Goal: Task Accomplishment & Management: Manage account settings

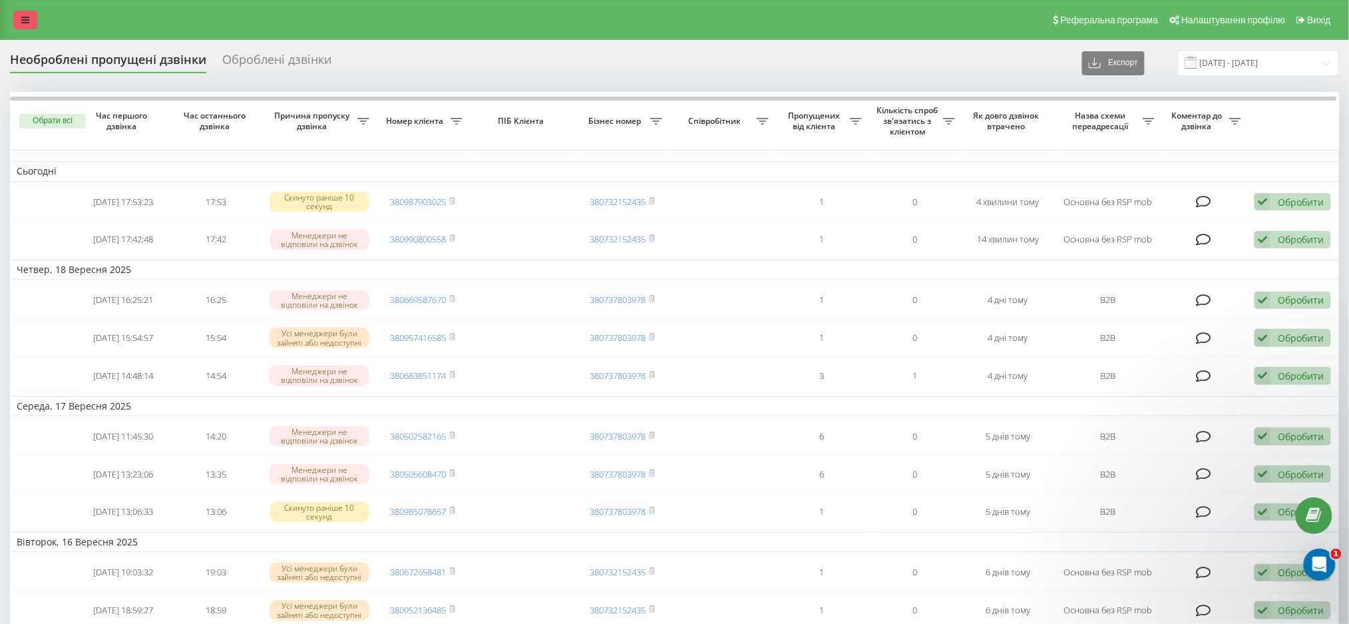
click at [31, 12] on link at bounding box center [25, 20] width 24 height 19
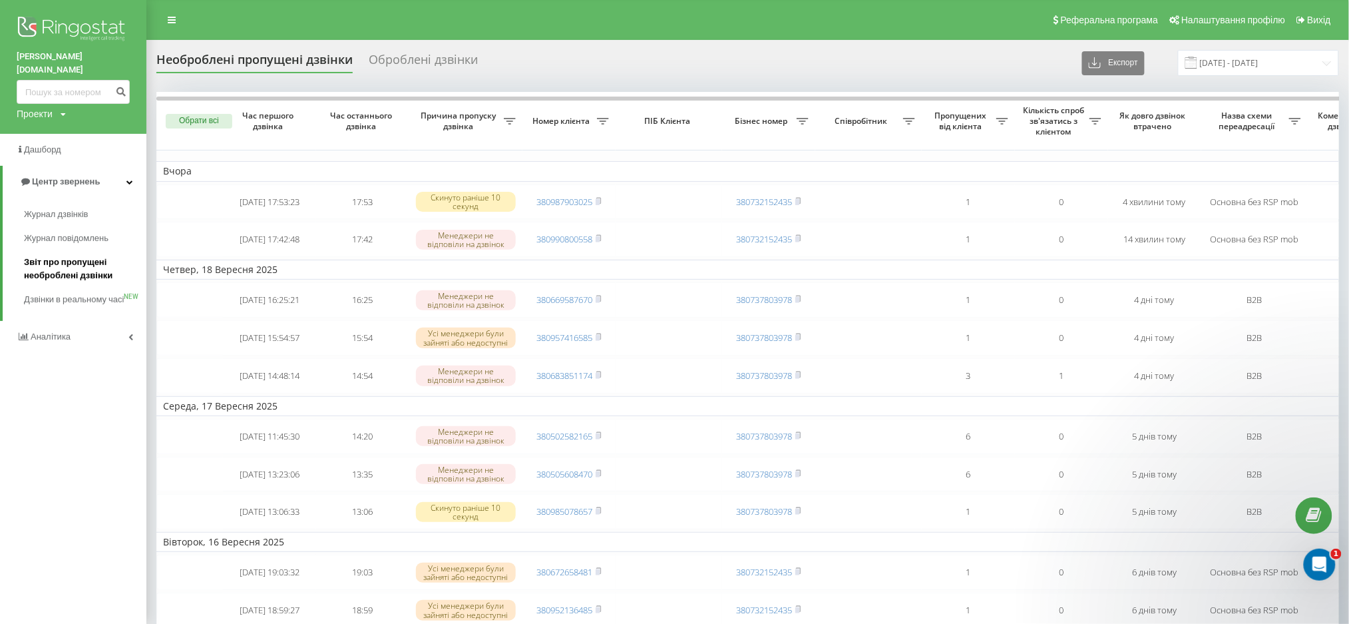
click at [64, 256] on span "Звіт про пропущені необроблені дзвінки" at bounding box center [82, 269] width 116 height 27
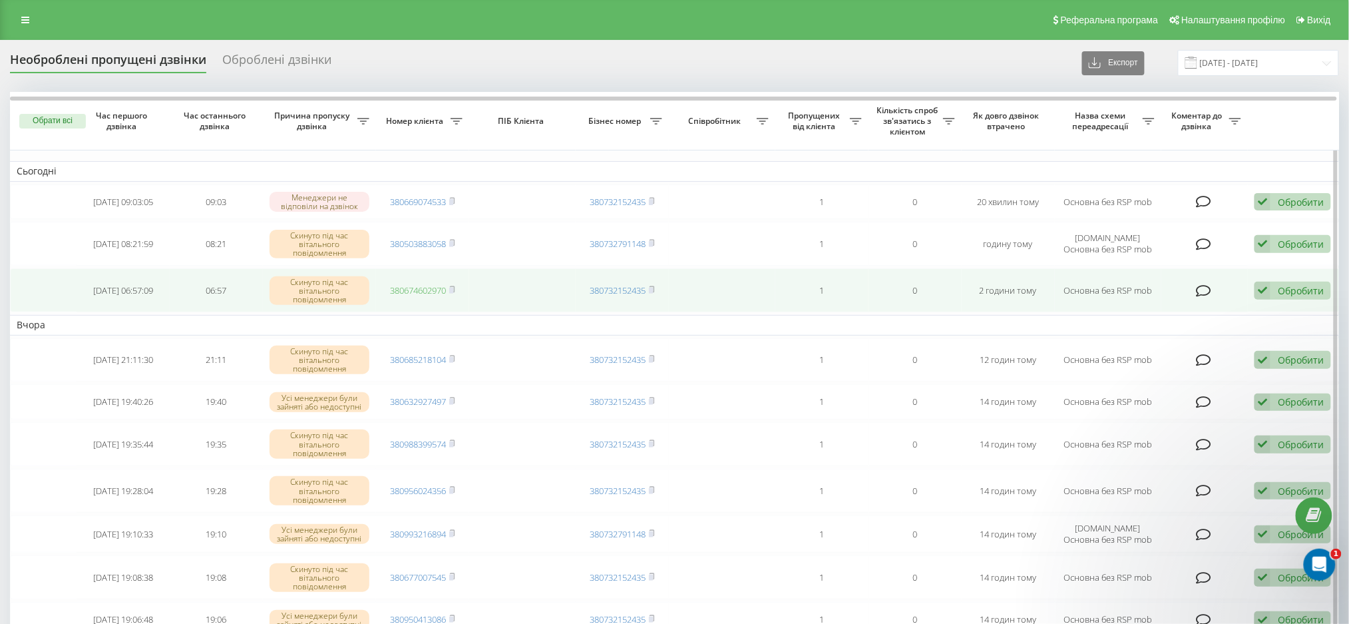
click at [412, 286] on link "380674602970" at bounding box center [418, 290] width 56 height 12
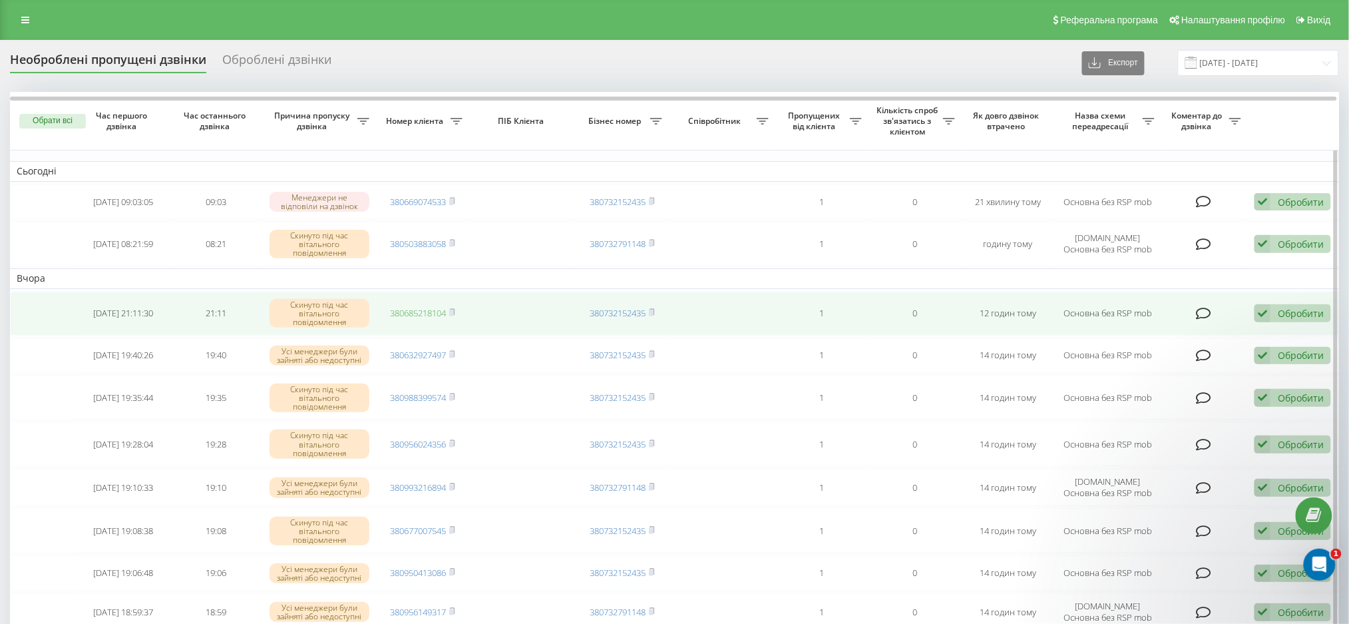
click at [413, 312] on link "380685218104" at bounding box center [418, 313] width 56 height 12
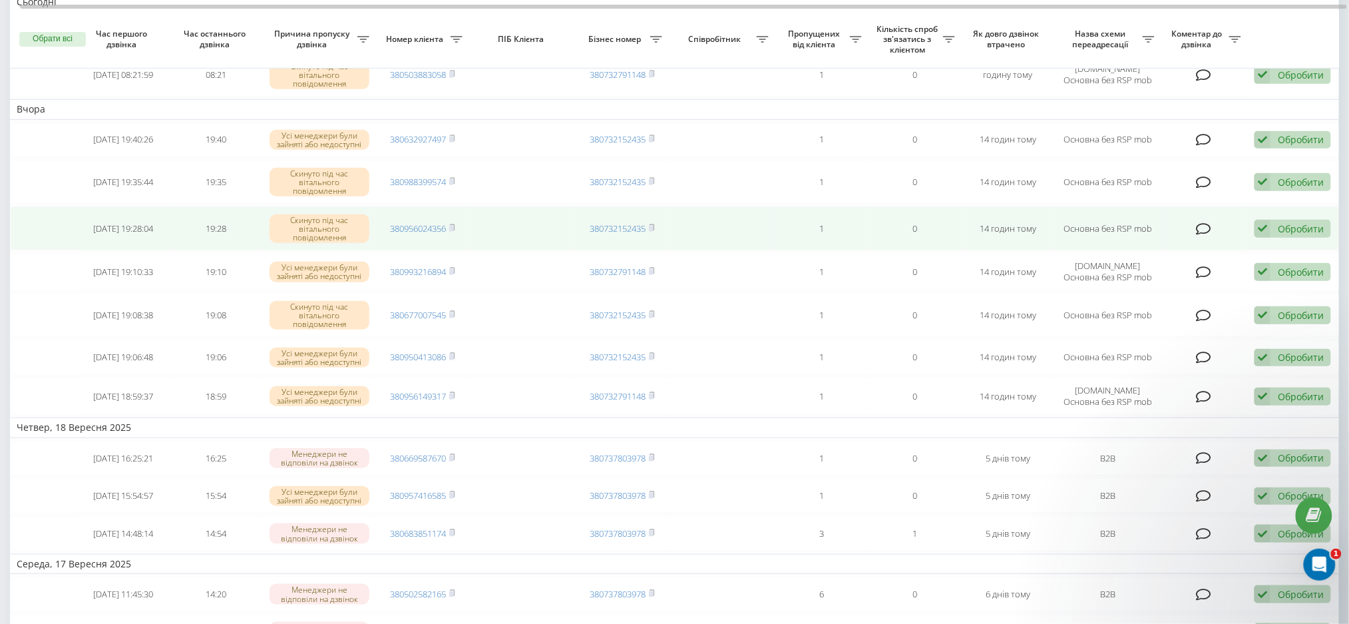
scroll to position [177, 0]
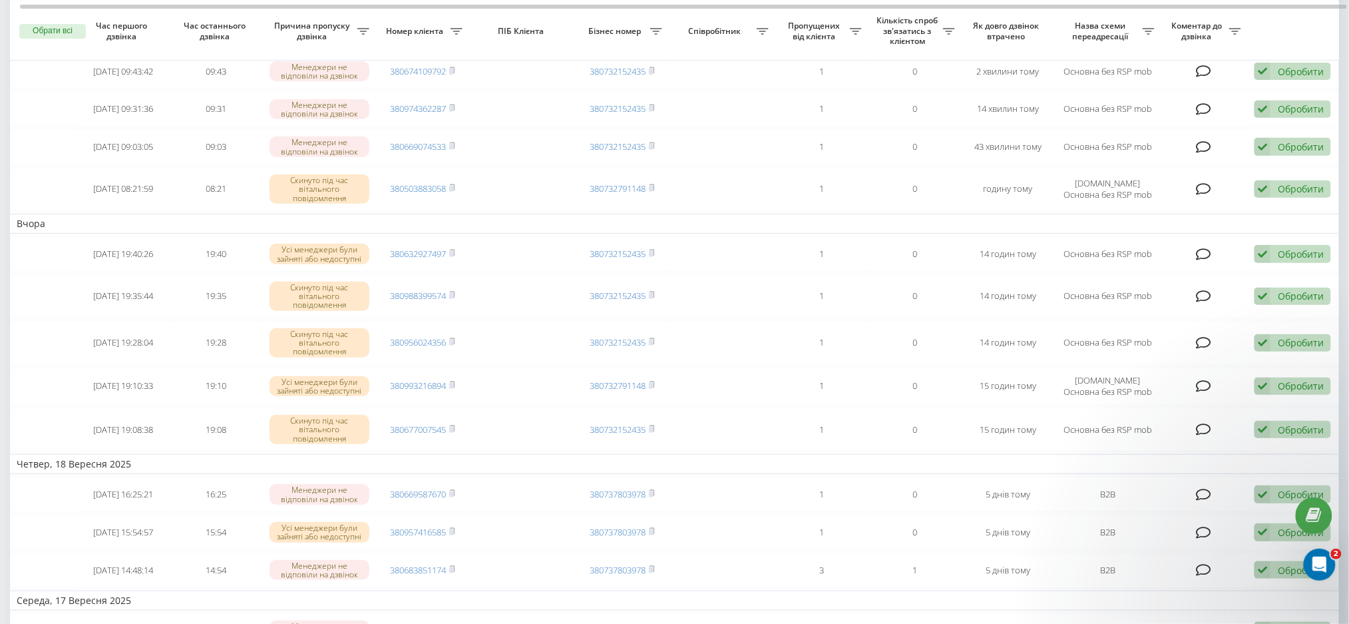
scroll to position [177, 0]
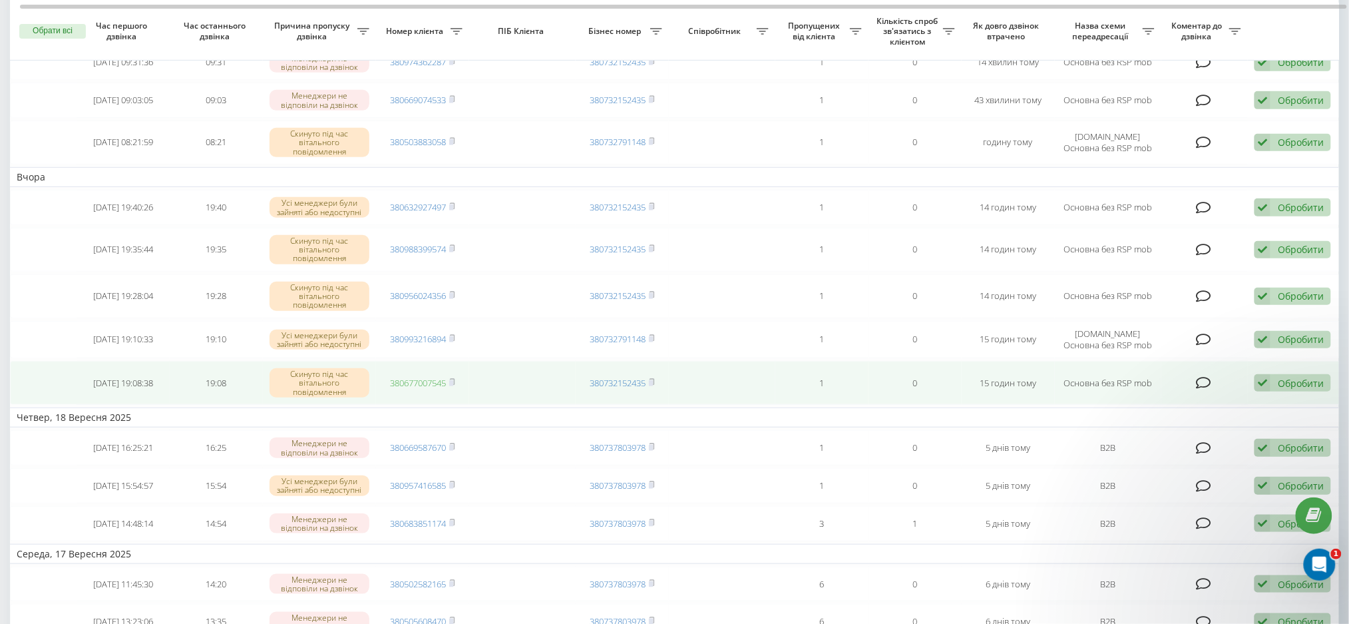
click at [412, 384] on link "380677007545" at bounding box center [418, 383] width 56 height 12
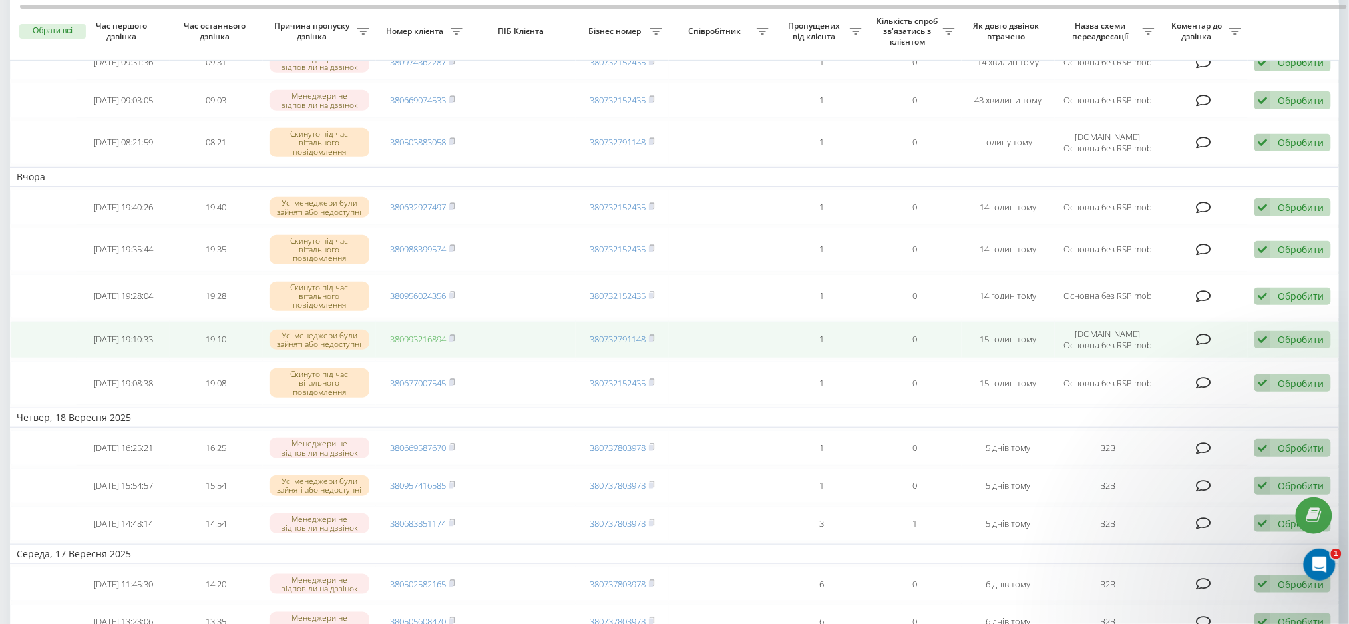
click at [405, 345] on link "380993216894" at bounding box center [418, 339] width 56 height 12
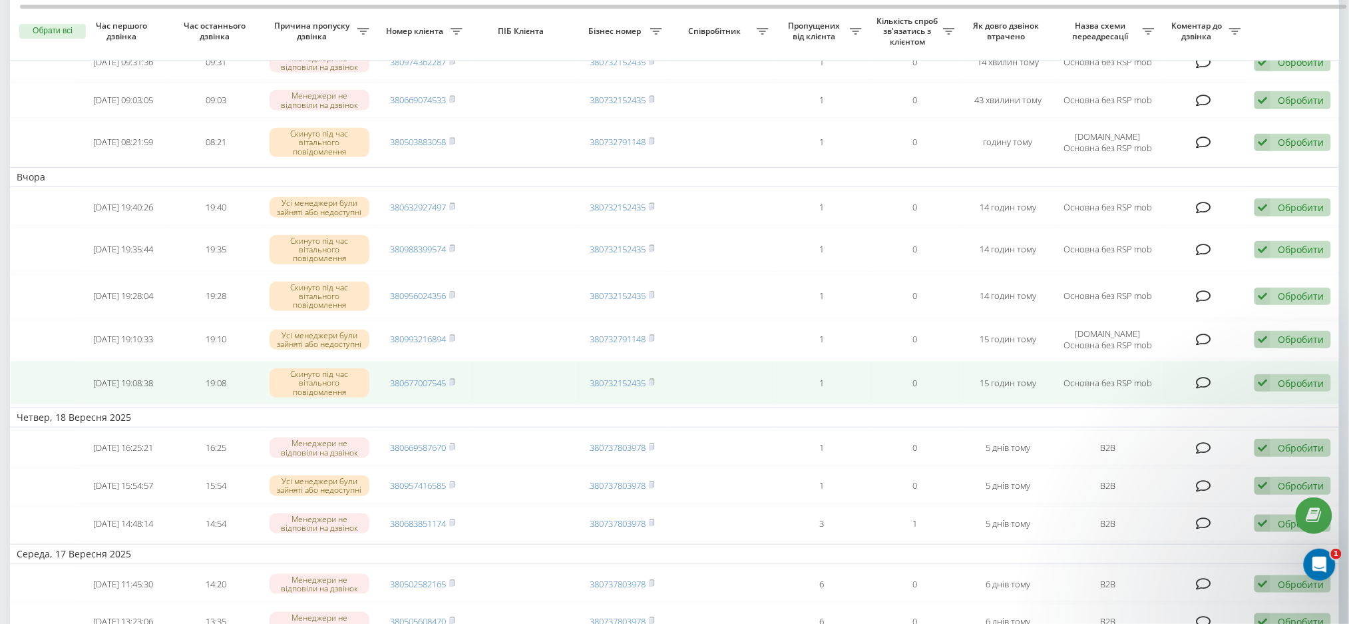
click at [1272, 386] on div "Обробити Не вдалося зв'язатися Зв'язався з клієнтом за допомогою іншого каналу …" at bounding box center [1293, 383] width 77 height 18
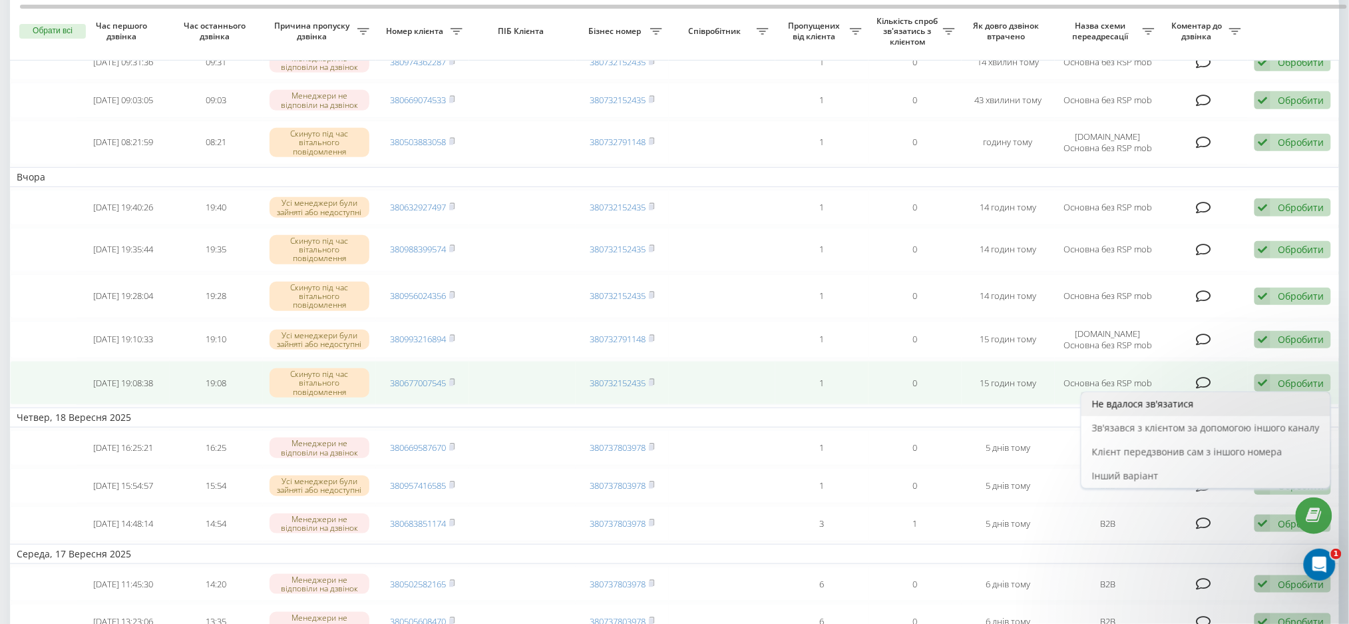
click at [1169, 405] on span "Не вдалося зв'язатися" at bounding box center [1143, 403] width 102 height 13
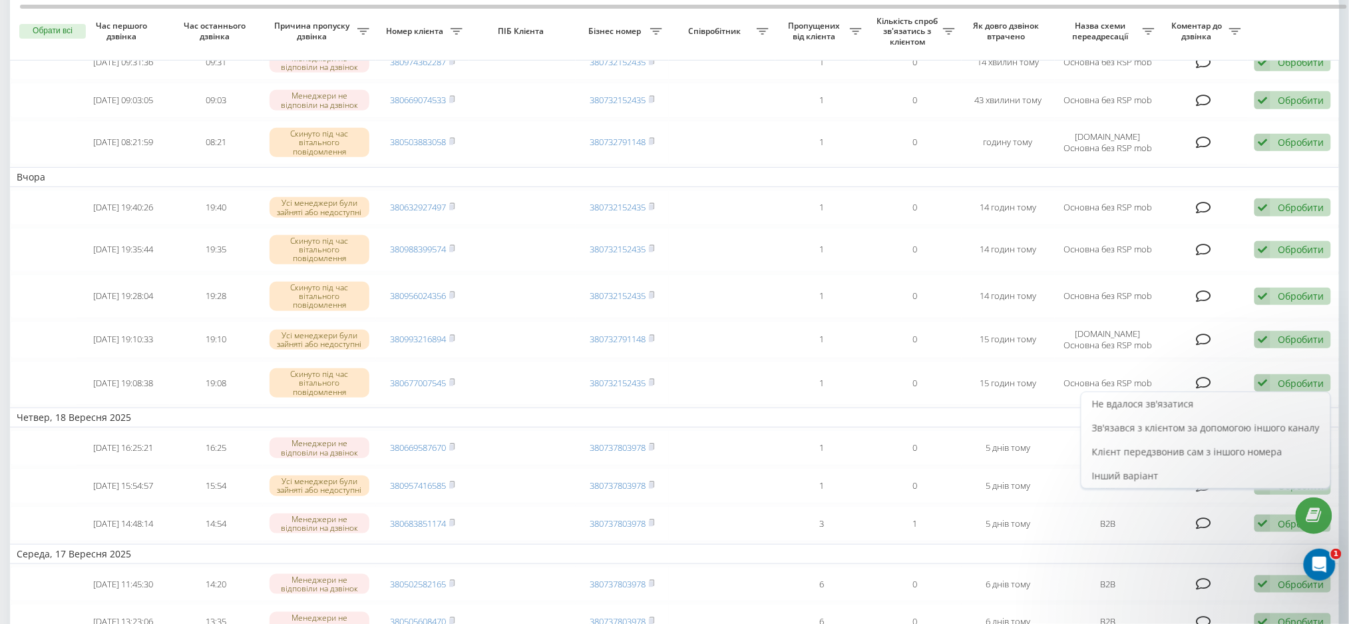
scroll to position [0, 0]
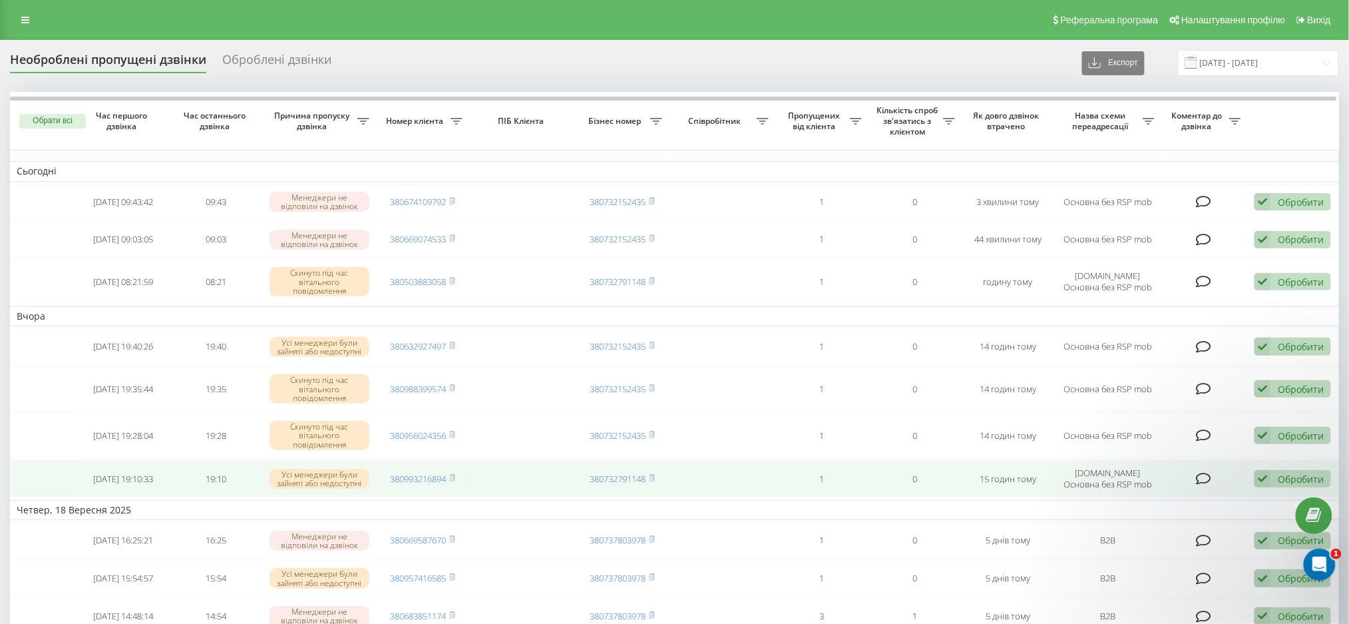
click at [1313, 477] on div "Обробити" at bounding box center [1301, 479] width 46 height 13
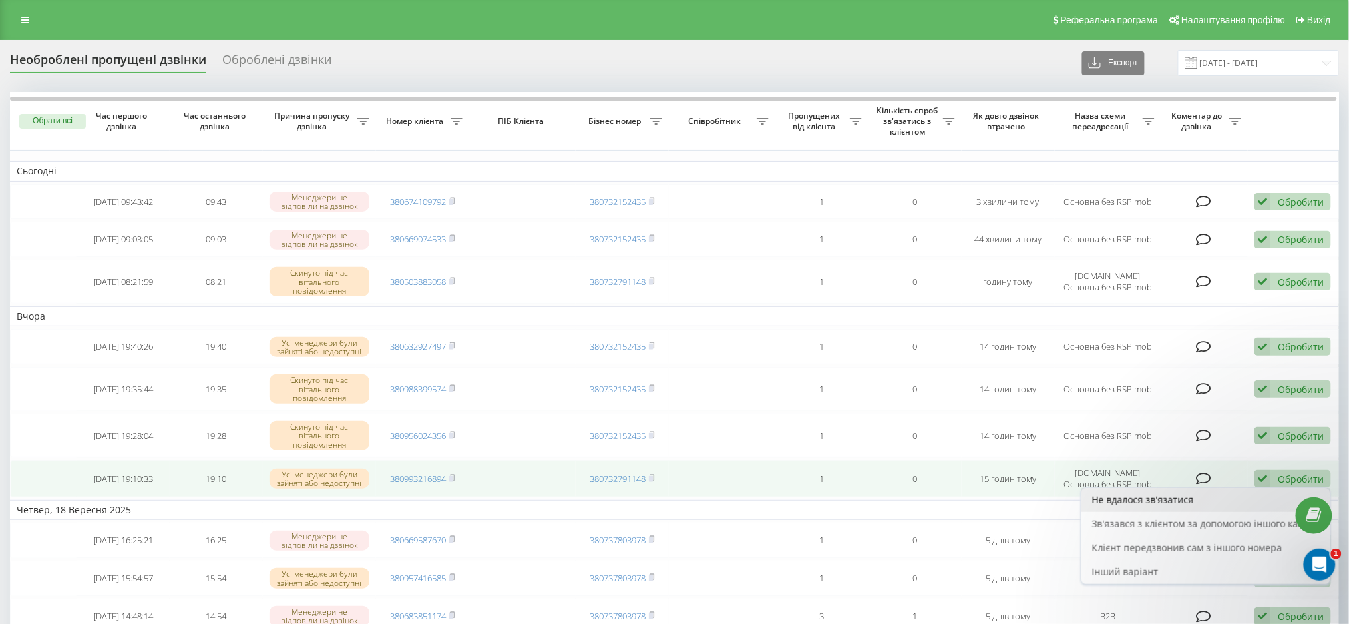
click at [1207, 495] on div "Не вдалося зв'язатися" at bounding box center [1206, 500] width 249 height 24
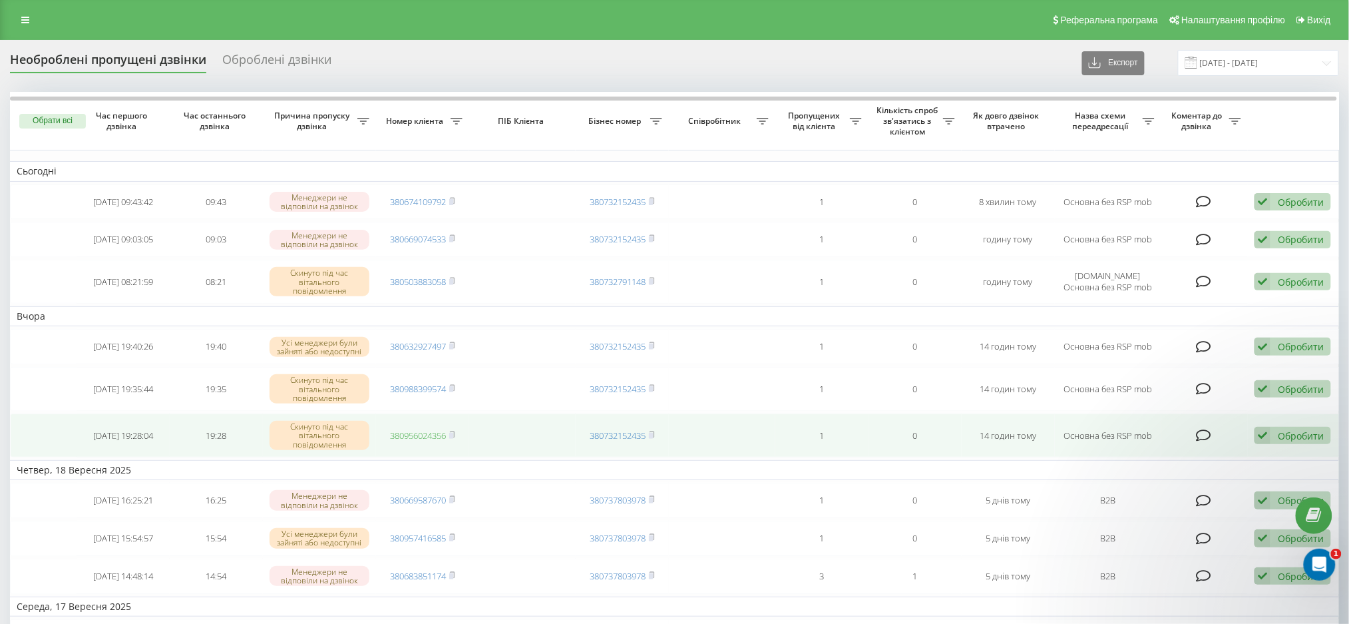
click at [415, 435] on link "380956024356" at bounding box center [418, 435] width 56 height 12
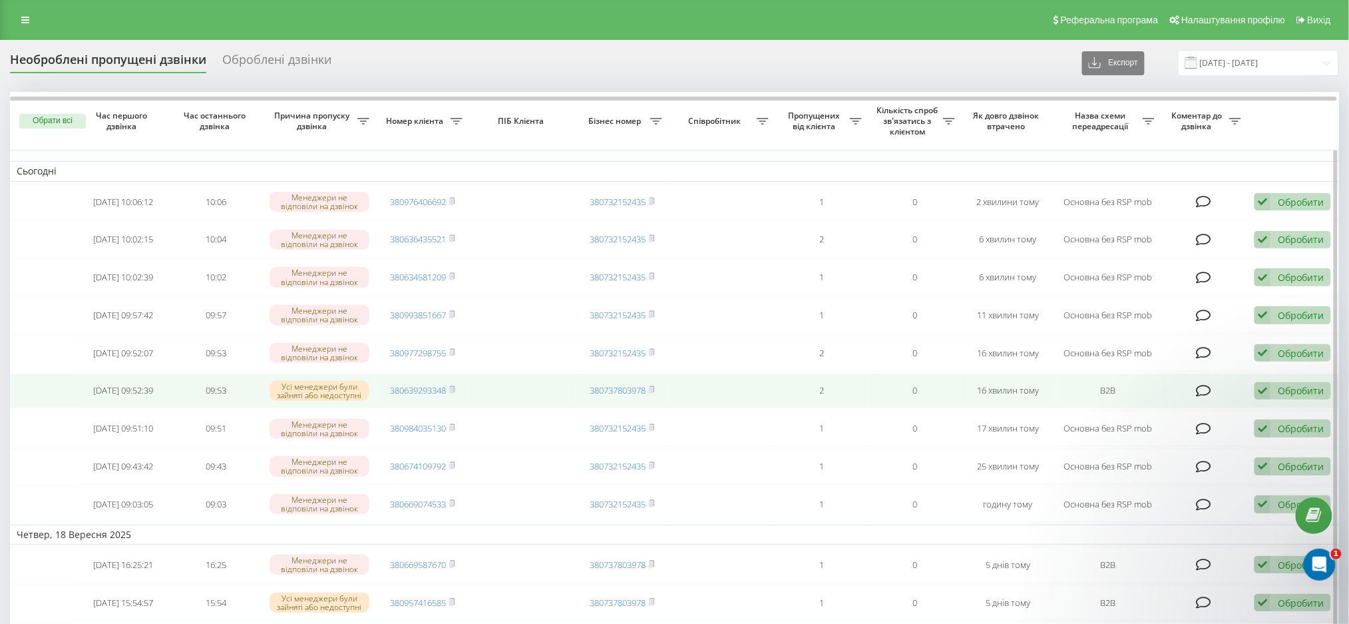
click at [1287, 397] on div "Обробити" at bounding box center [1301, 390] width 46 height 13
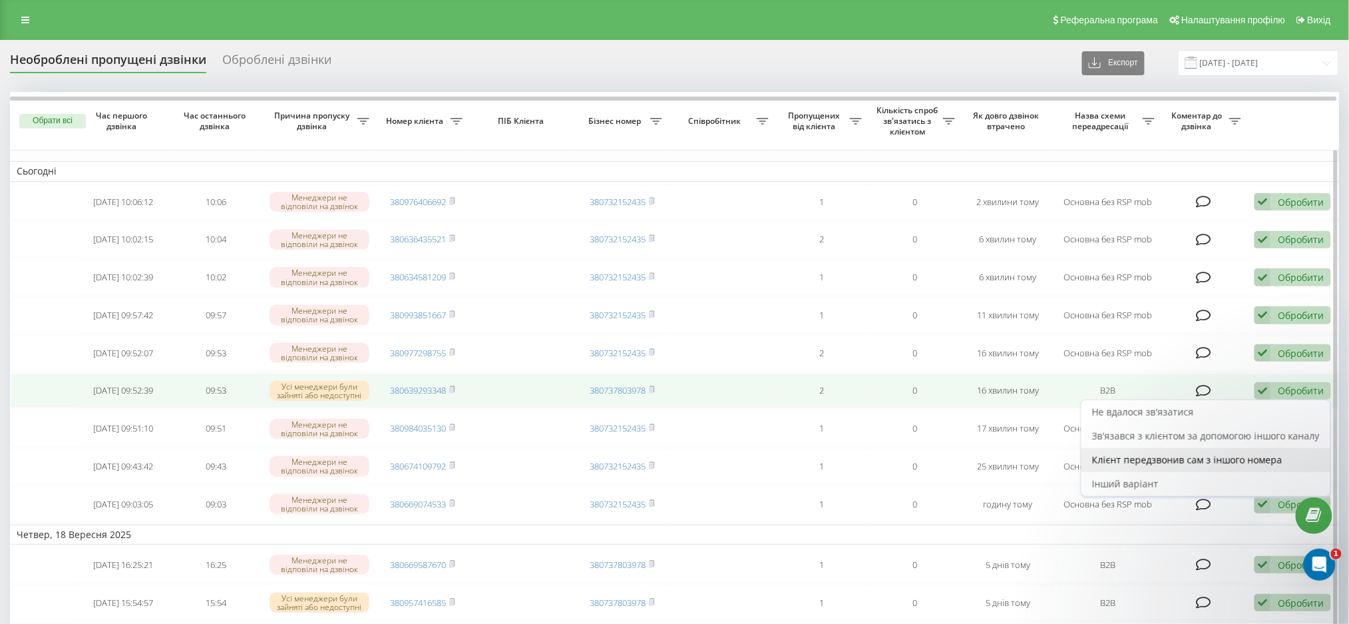
click at [1140, 466] on span "Клієнт передзвонив сам з іншого номера" at bounding box center [1187, 459] width 190 height 13
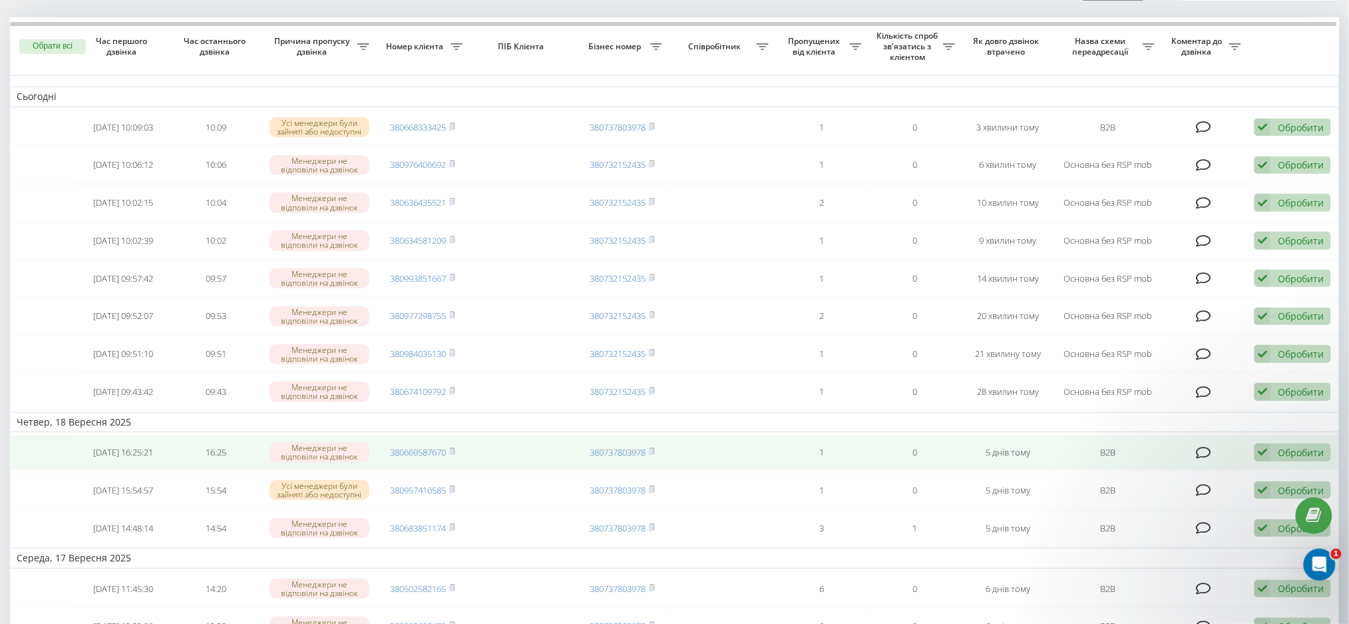
scroll to position [89, 0]
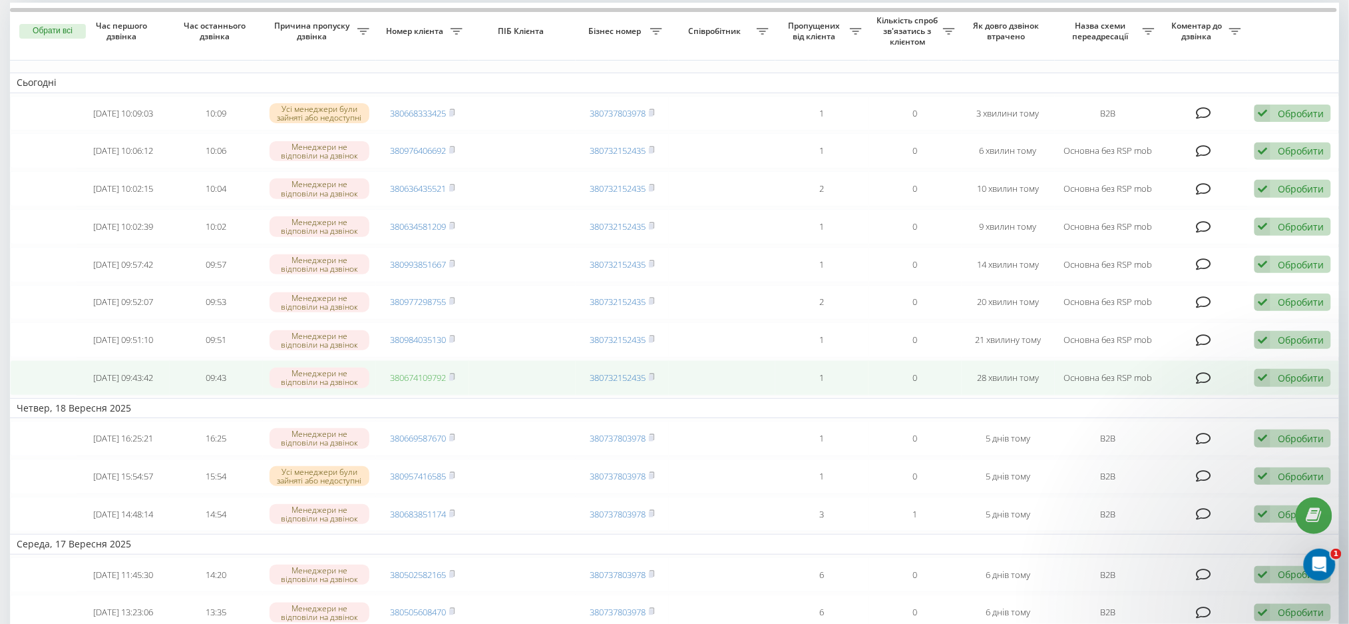
click at [433, 383] on link "380674109792" at bounding box center [418, 377] width 56 height 12
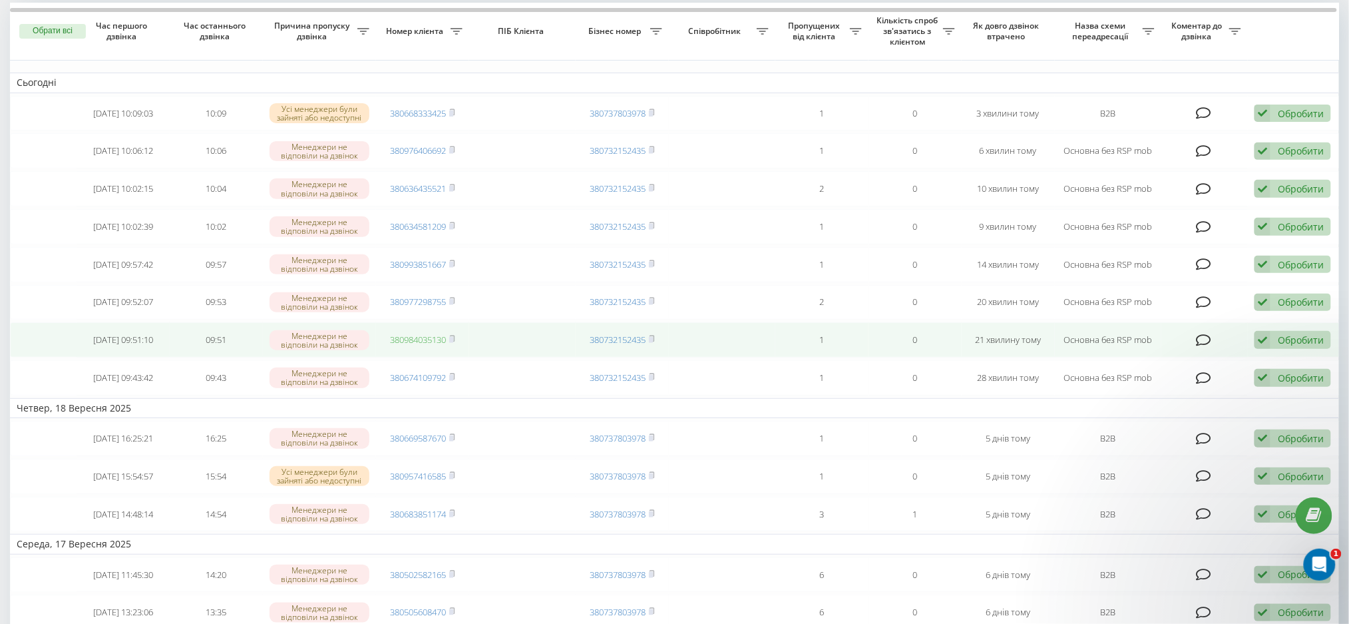
click at [406, 345] on link "380984035130" at bounding box center [418, 339] width 56 height 12
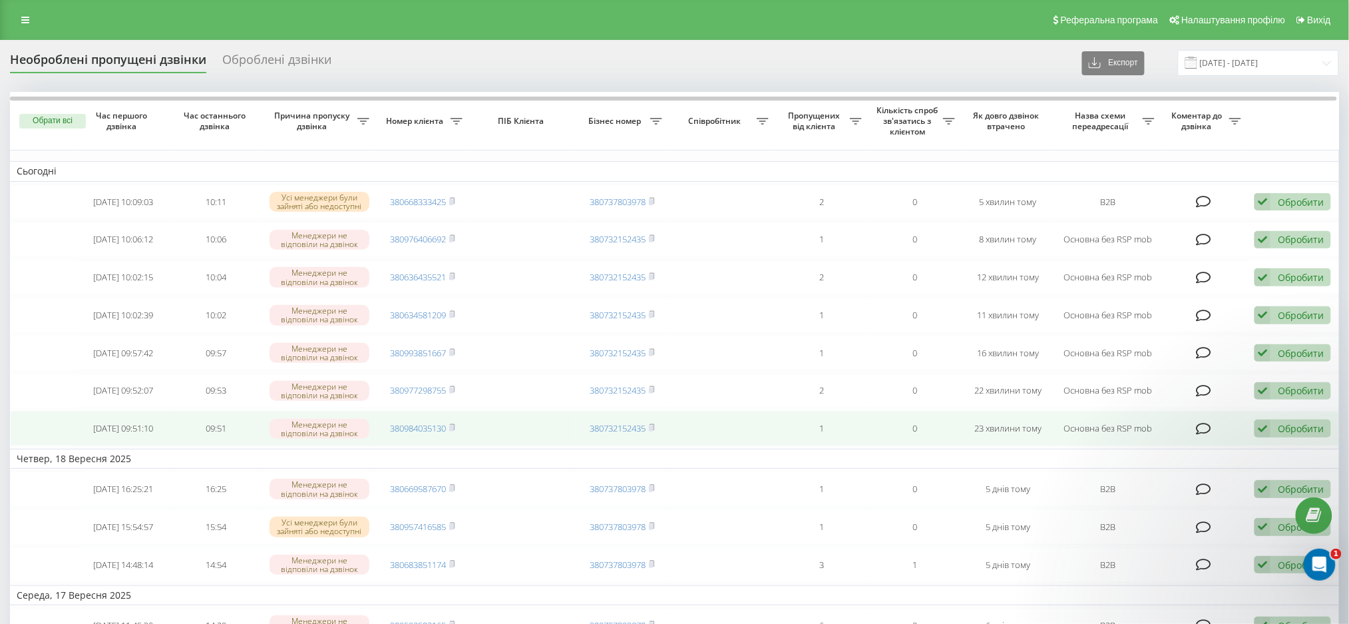
click at [1285, 435] on div "Обробити" at bounding box center [1301, 428] width 46 height 13
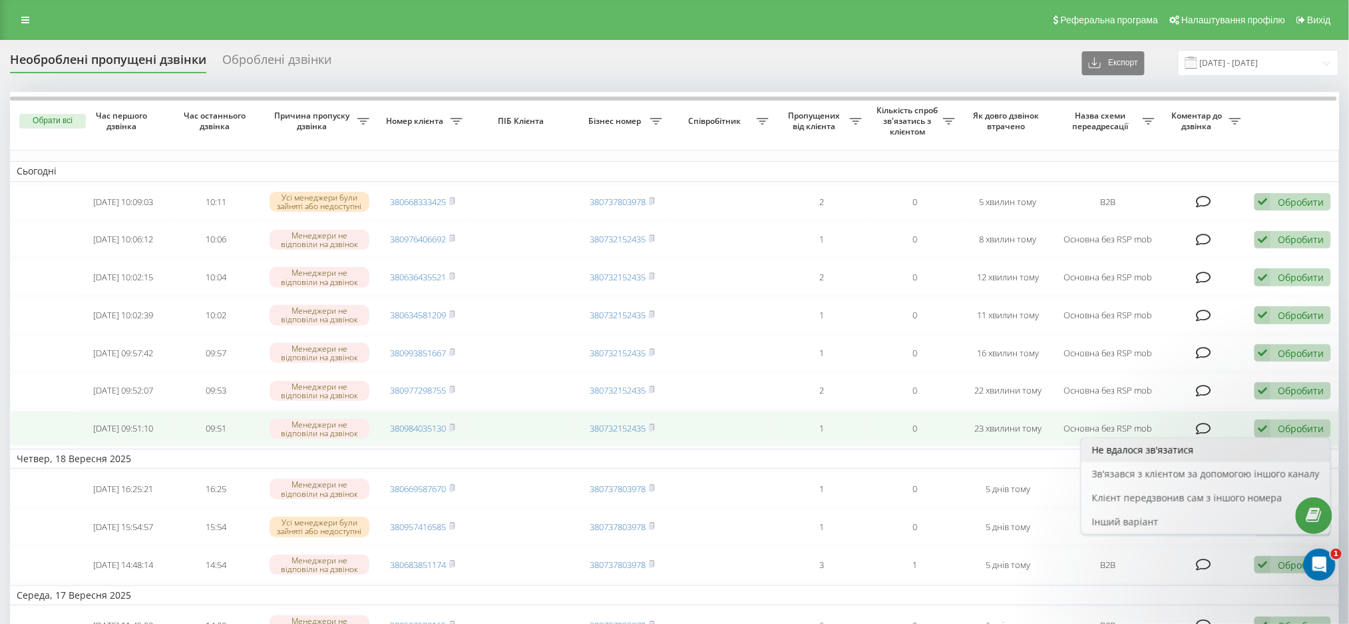
click at [1172, 456] on span "Не вдалося зв'язатися" at bounding box center [1143, 449] width 102 height 13
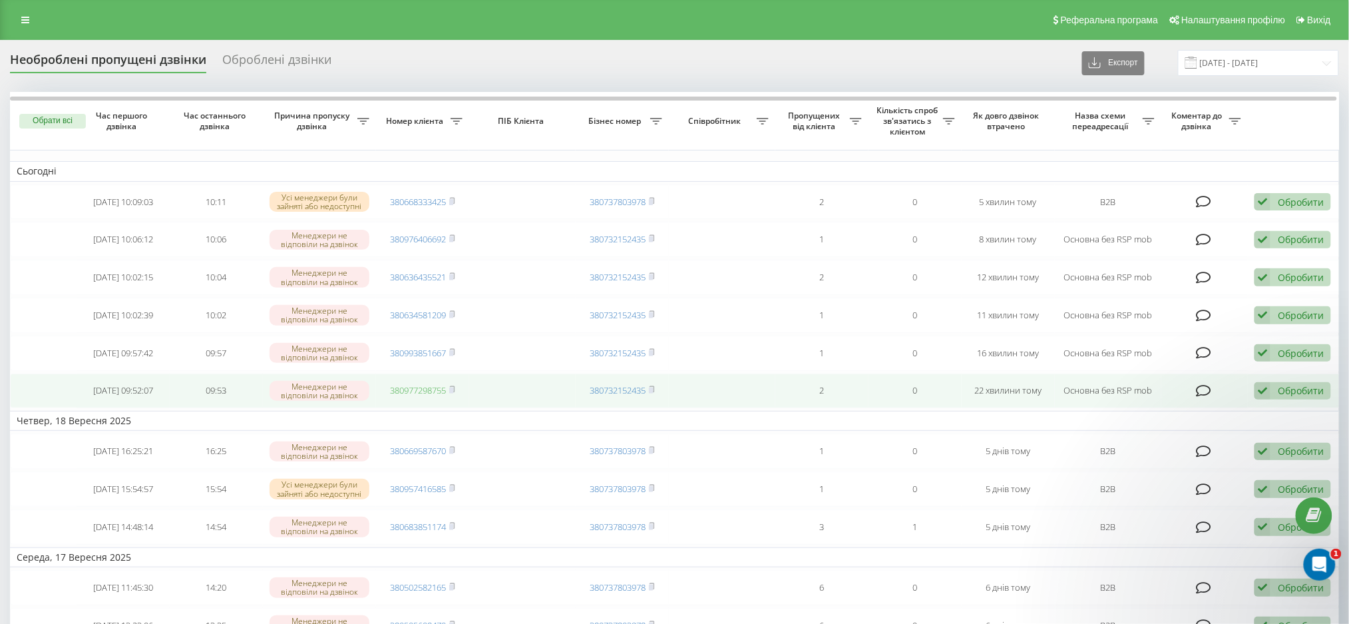
click at [407, 396] on link "380977298755" at bounding box center [418, 390] width 56 height 12
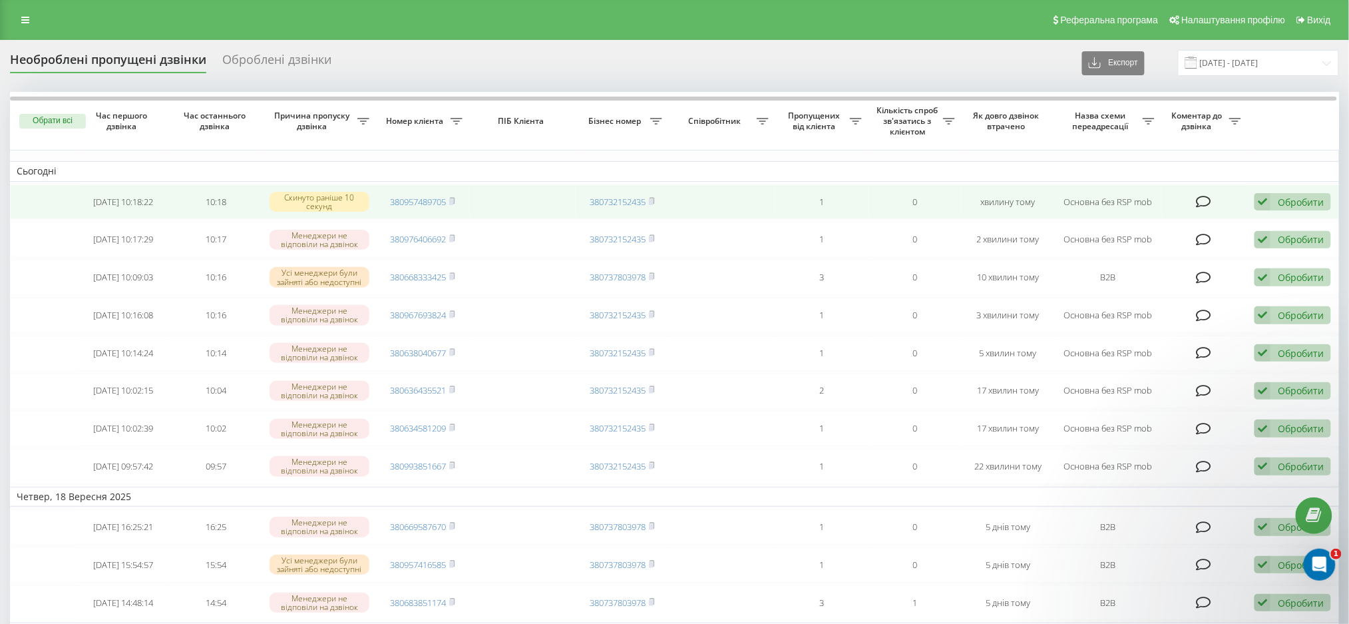
click at [1293, 196] on div "Обробити" at bounding box center [1301, 202] width 46 height 13
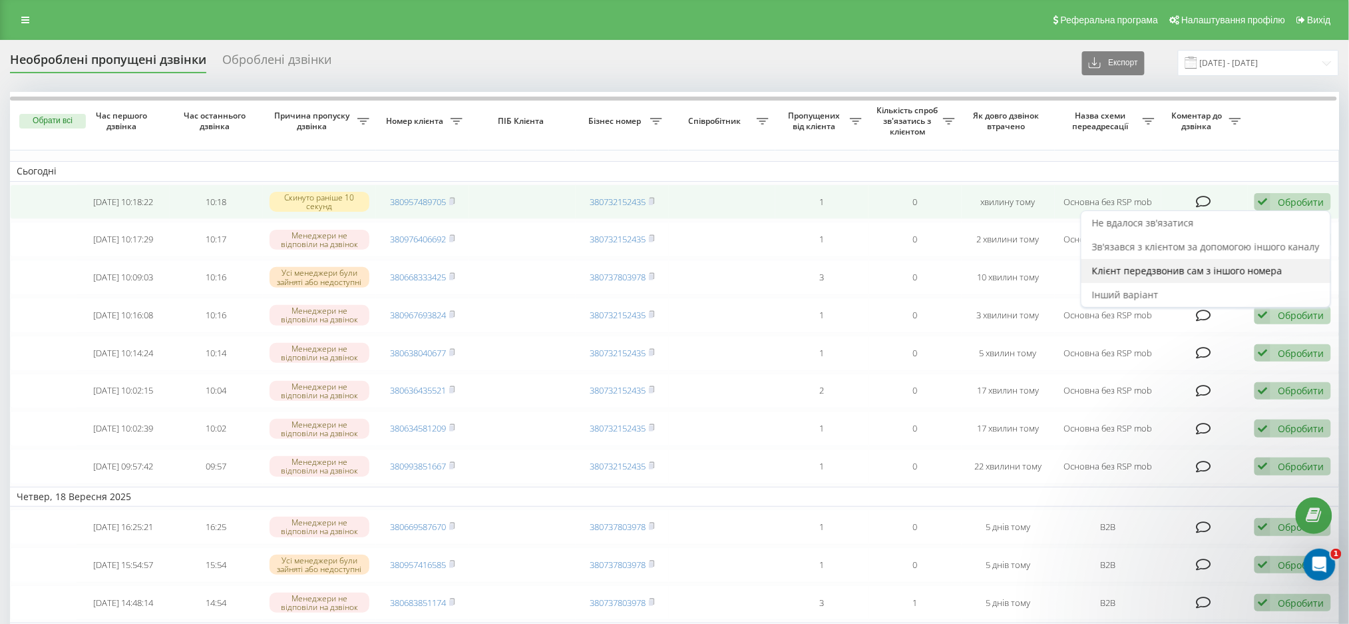
click at [1132, 271] on span "Клієнт передзвонив сам з іншого номера" at bounding box center [1187, 270] width 190 height 13
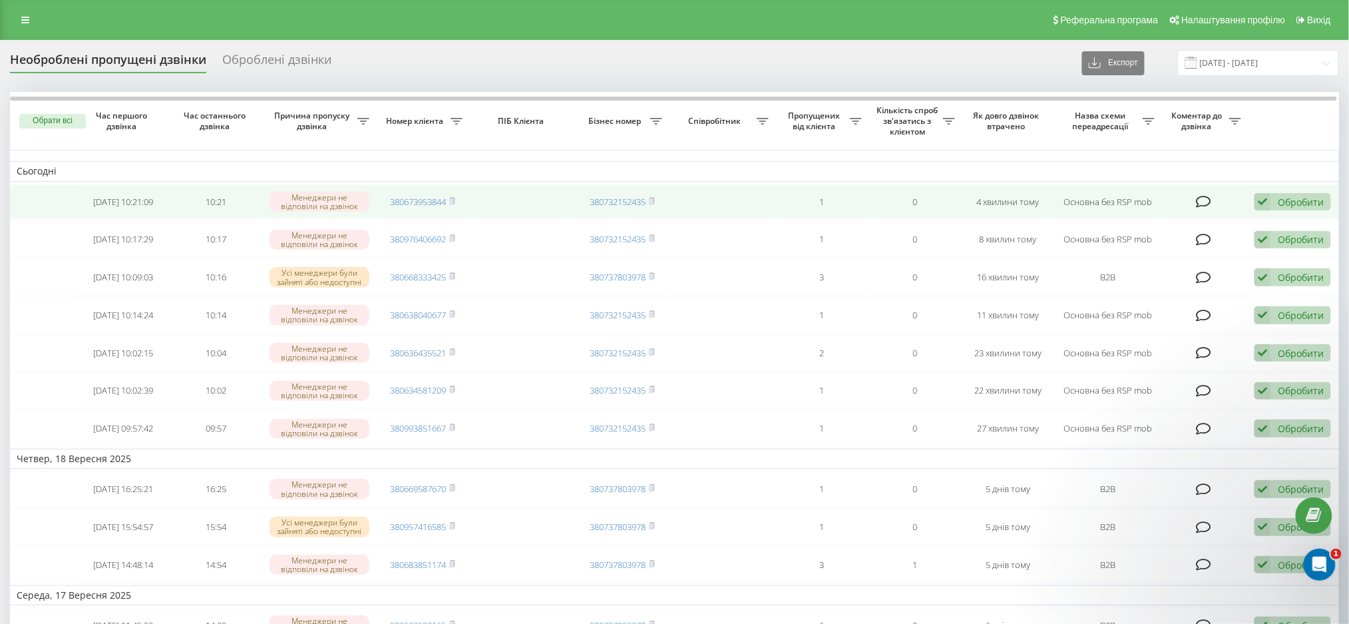
click at [1274, 200] on div "Обробити Не вдалося зв'язатися Зв'язався з клієнтом за допомогою іншого каналу …" at bounding box center [1293, 202] width 77 height 18
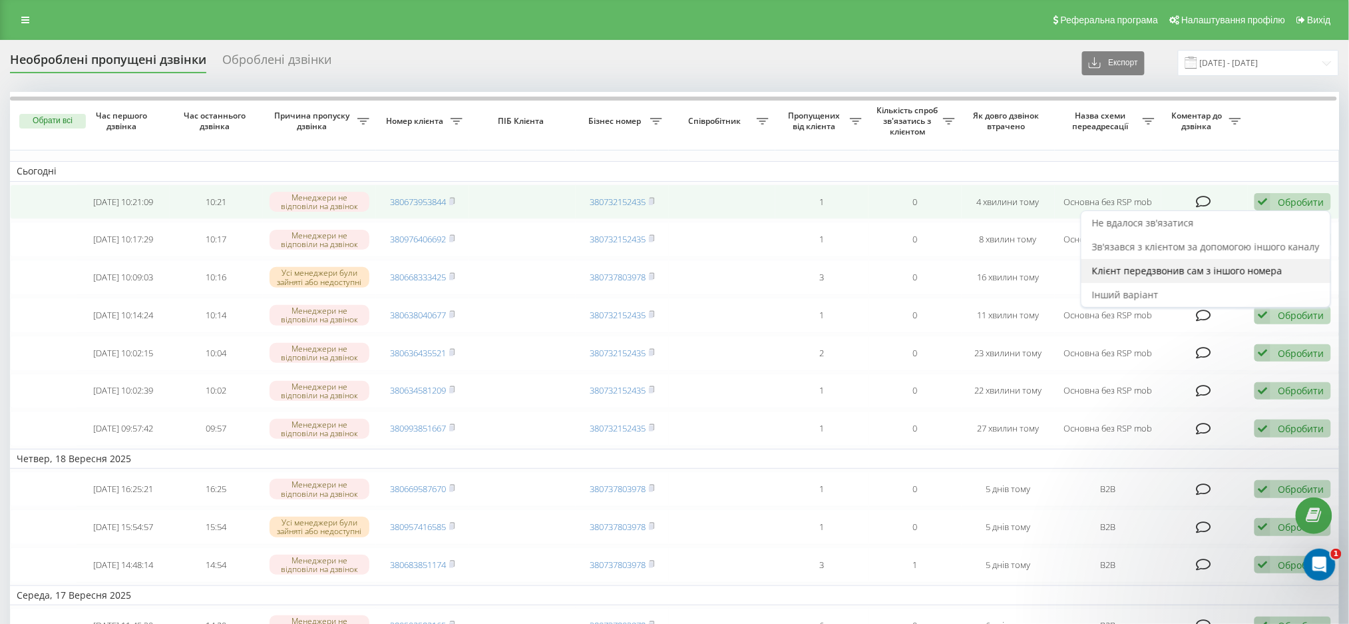
click at [1146, 268] on span "Клієнт передзвонив сам з іншого номера" at bounding box center [1187, 270] width 190 height 13
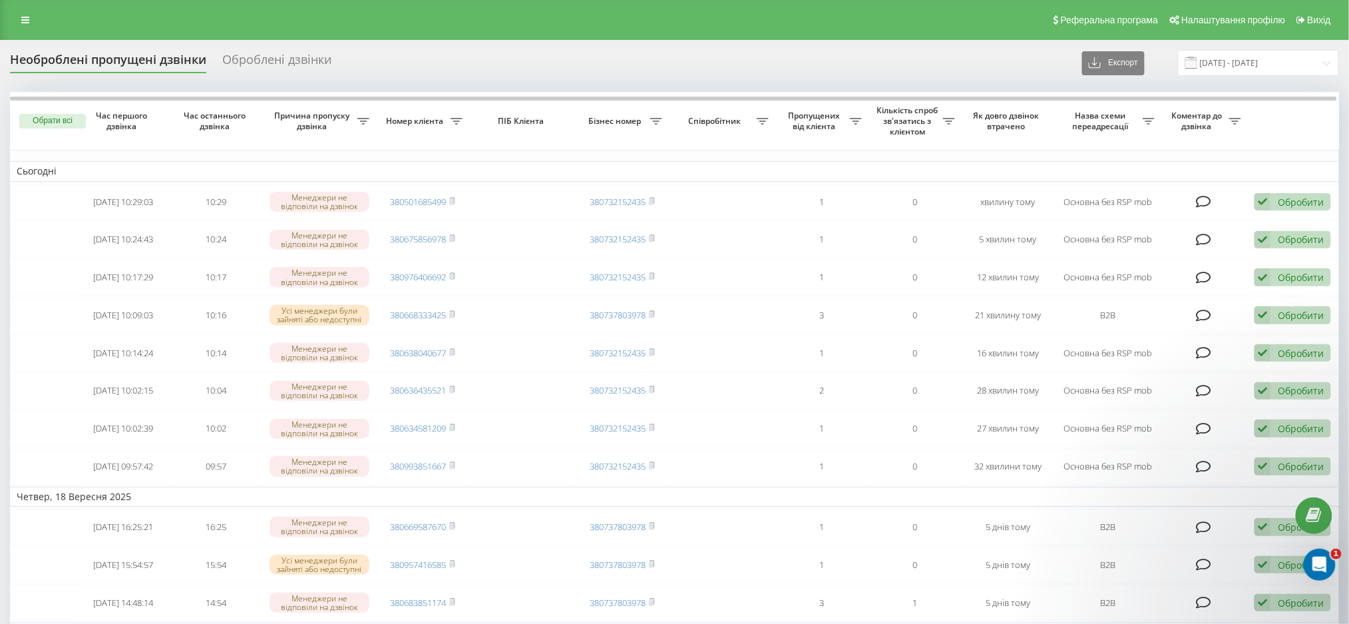
drag, startPoint x: 367, startPoint y: 68, endPoint x: 359, endPoint y: 85, distance: 18.8
click at [367, 68] on div "Необроблені пропущені дзвінки Оброблені дзвінки Експорт .csv .xlsx [DATE] - [DA…" at bounding box center [674, 63] width 1329 height 26
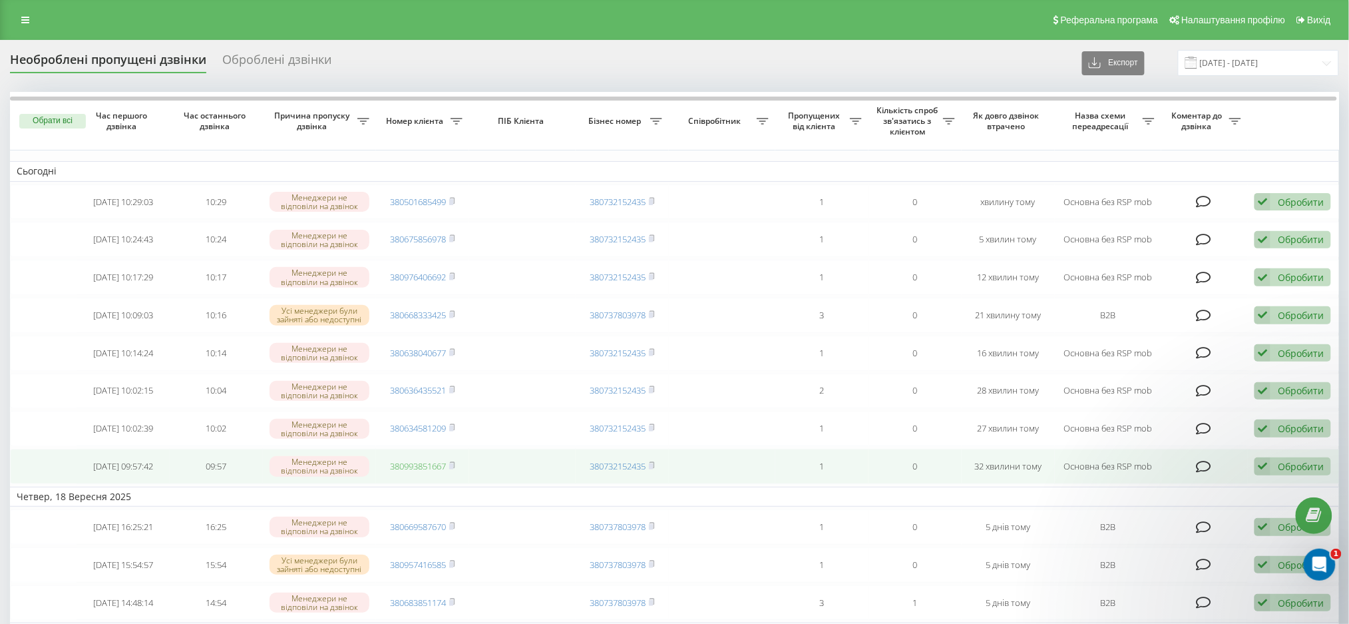
click at [430, 472] on link "380993851667" at bounding box center [418, 466] width 56 height 12
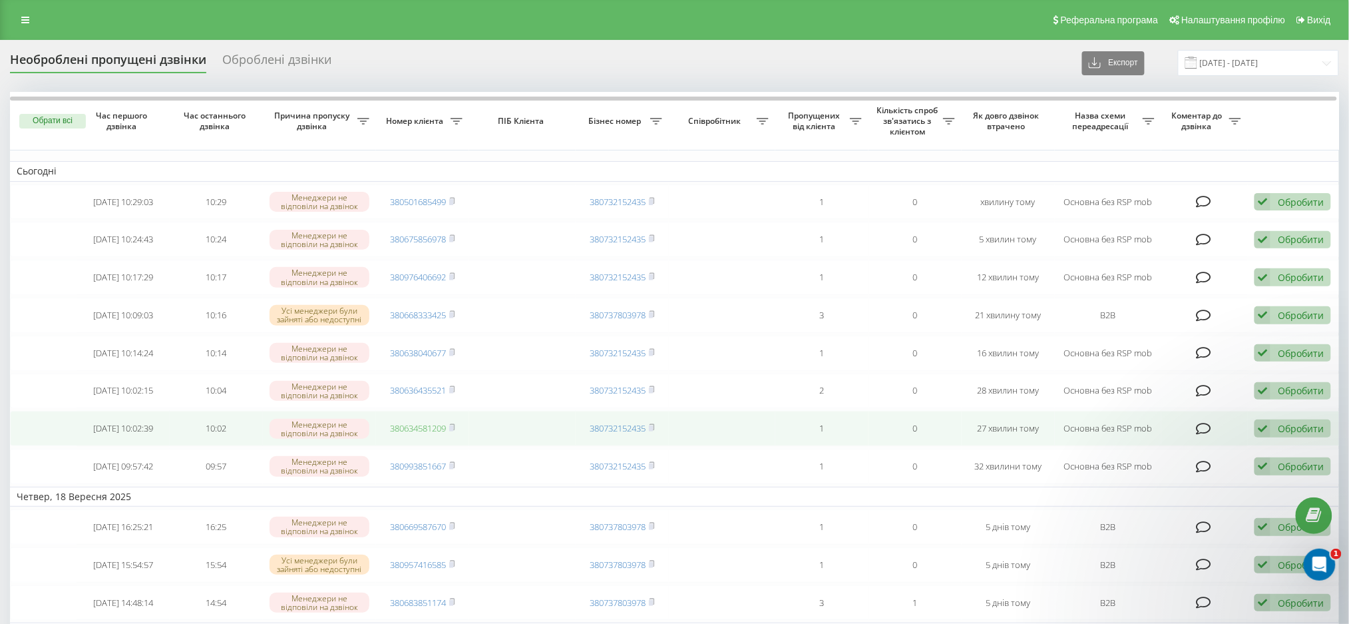
click at [431, 434] on link "380634581209" at bounding box center [418, 428] width 56 height 12
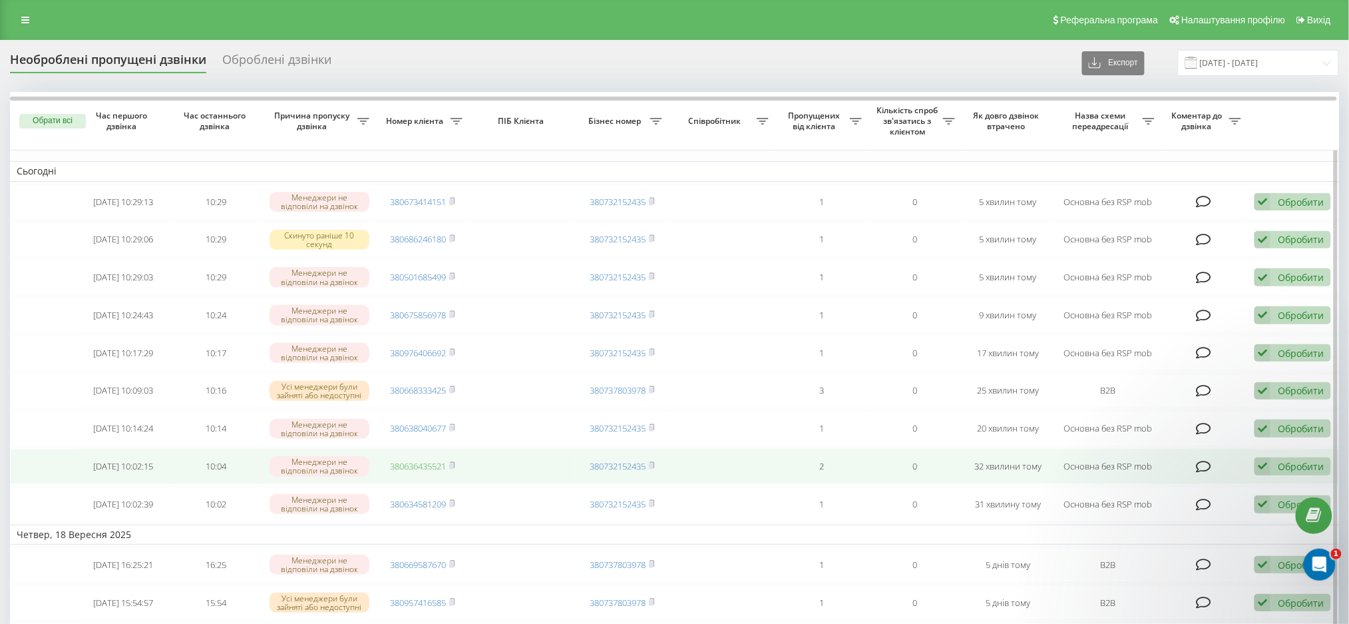
click at [419, 472] on link "380636435521" at bounding box center [418, 466] width 56 height 12
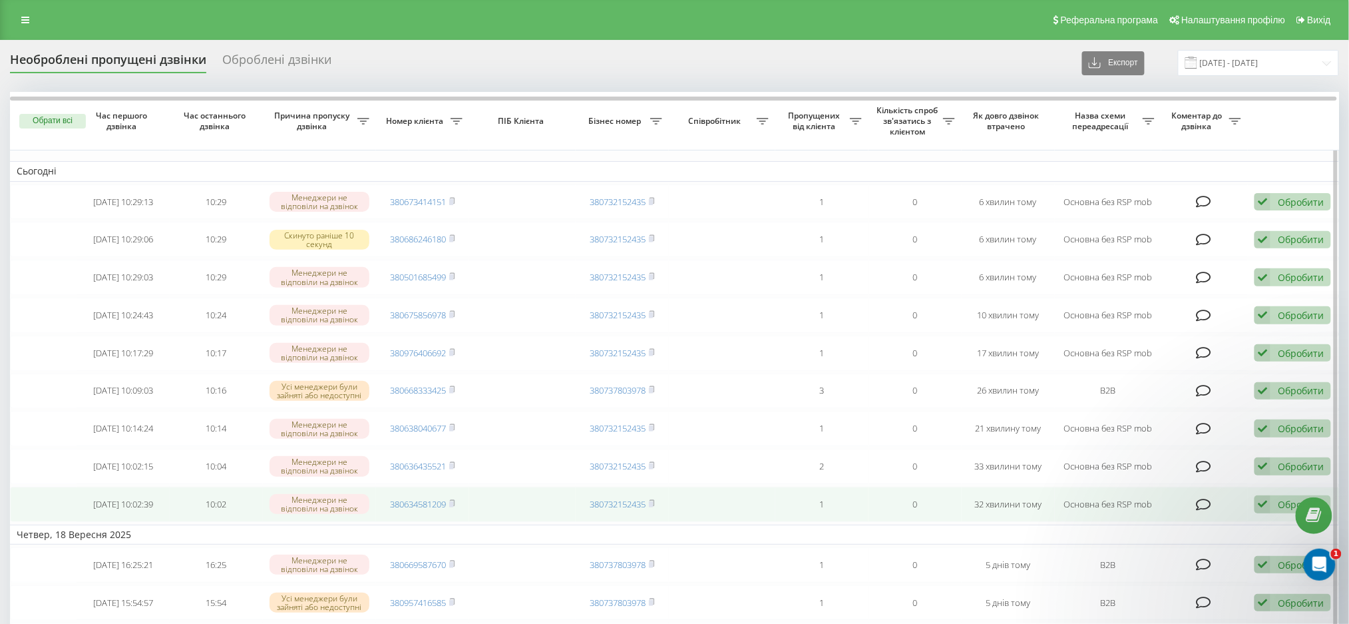
click at [1268, 513] on icon at bounding box center [1263, 504] width 16 height 18
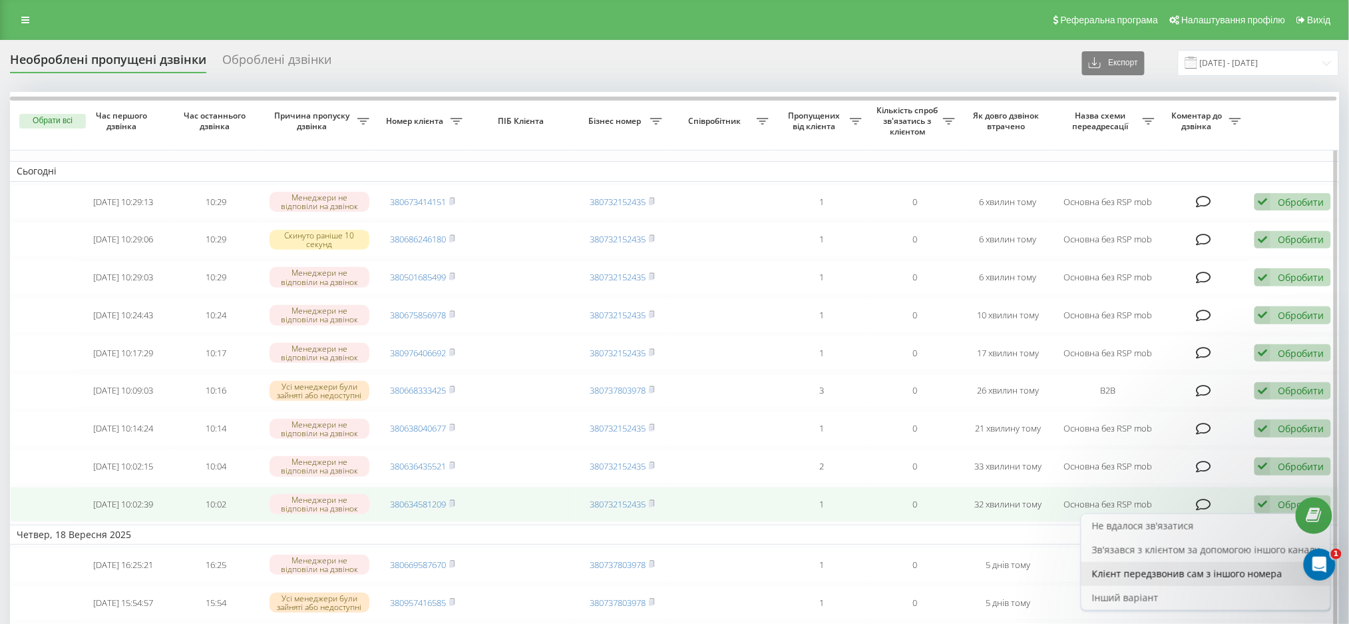
click at [1180, 580] on span "Клієнт передзвонив сам з іншого номера" at bounding box center [1187, 573] width 190 height 13
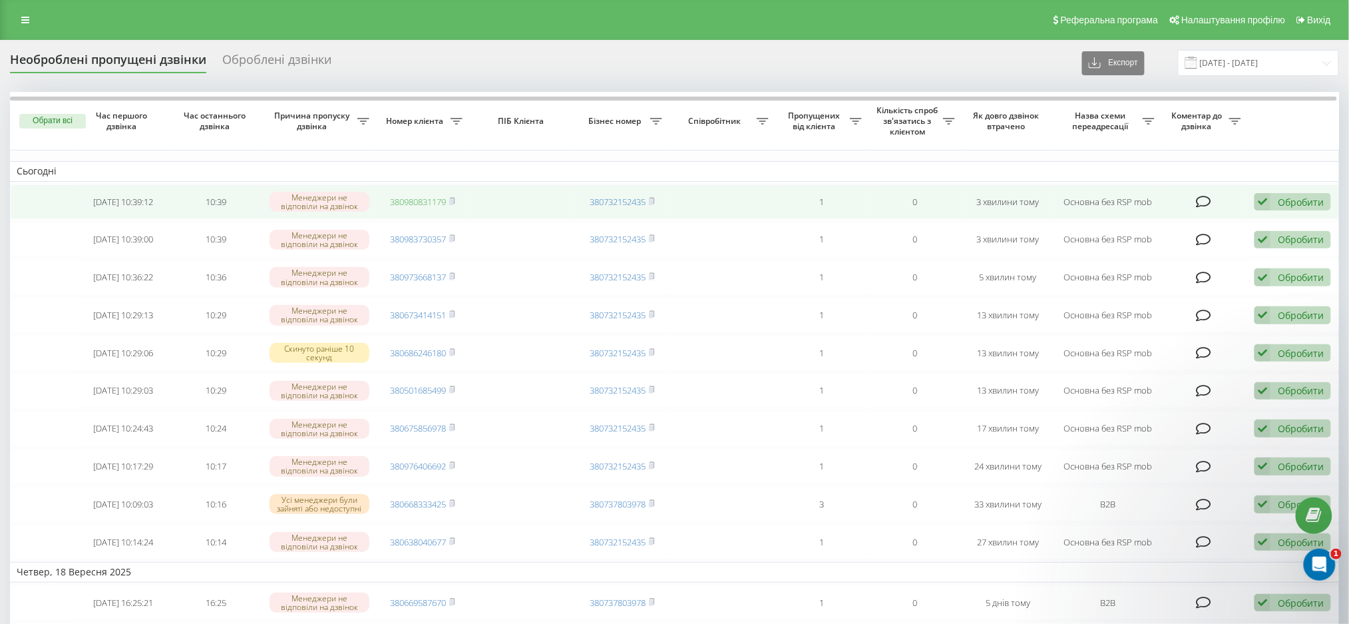
click at [414, 201] on link "380980831179" at bounding box center [418, 202] width 56 height 12
click at [421, 200] on link "380674322788" at bounding box center [418, 202] width 56 height 12
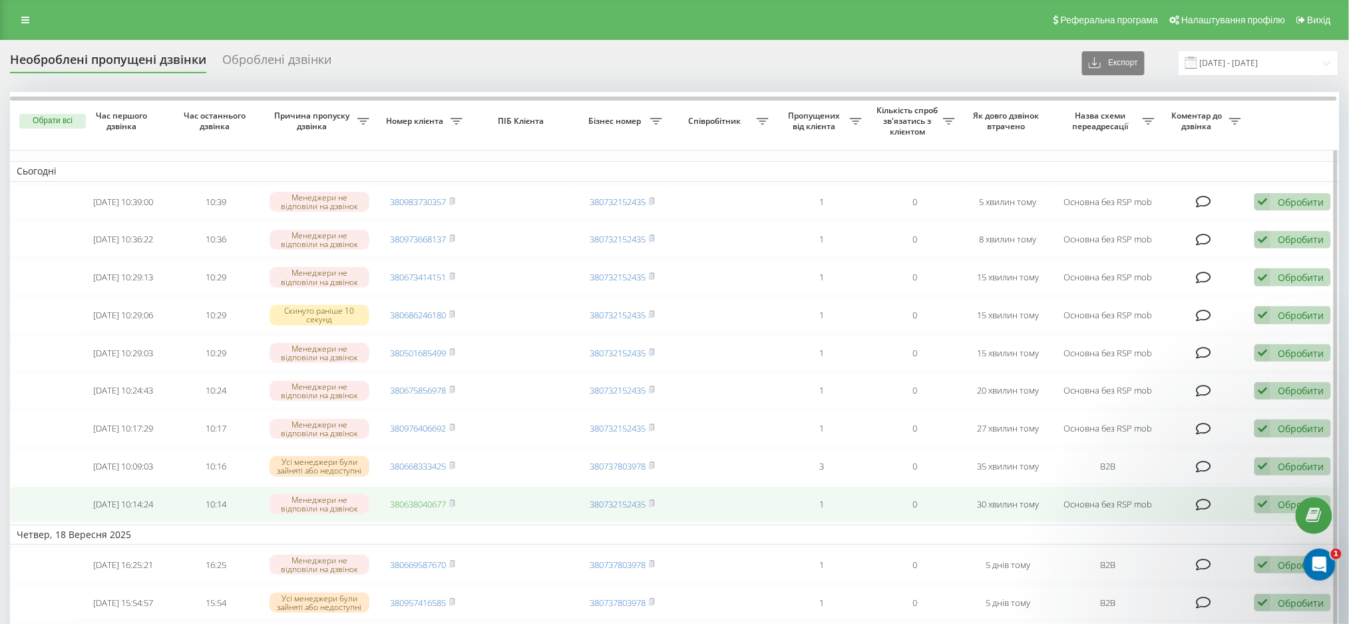
click at [410, 510] on link "380638040677" at bounding box center [418, 504] width 56 height 12
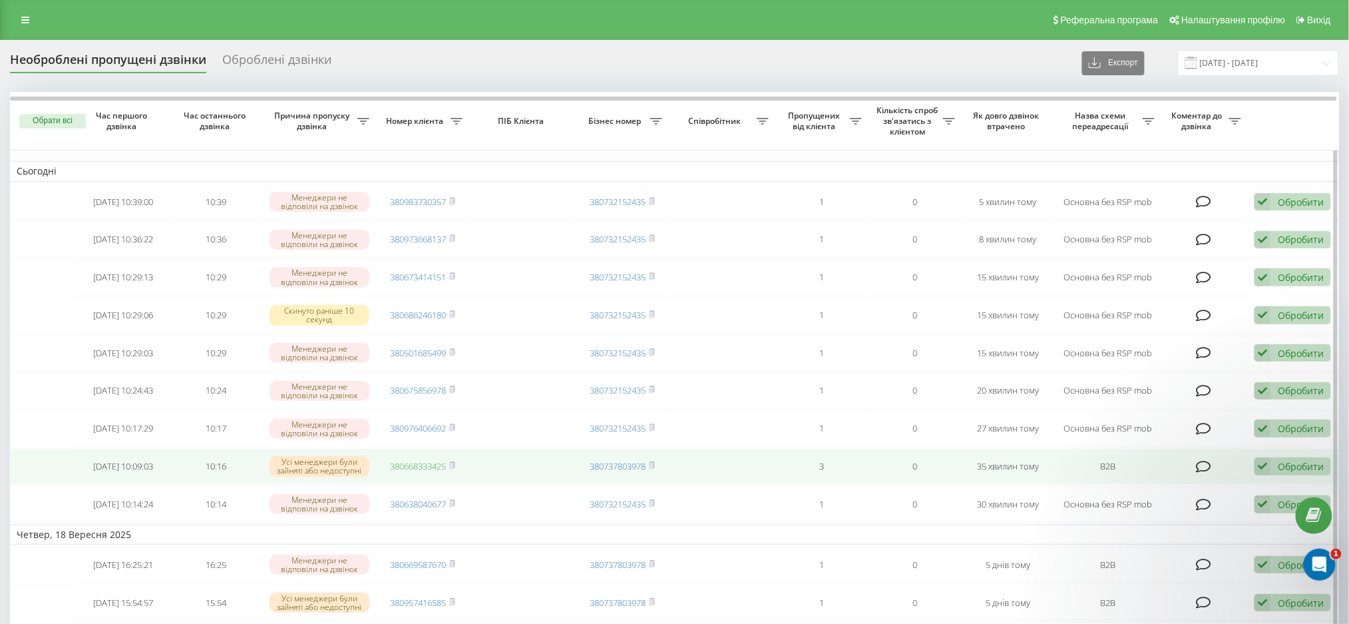
click at [423, 472] on link "380668333425" at bounding box center [418, 466] width 56 height 12
click at [459, 475] on td "380668333425" at bounding box center [422, 466] width 93 height 35
click at [452, 469] on rect at bounding box center [451, 466] width 4 height 6
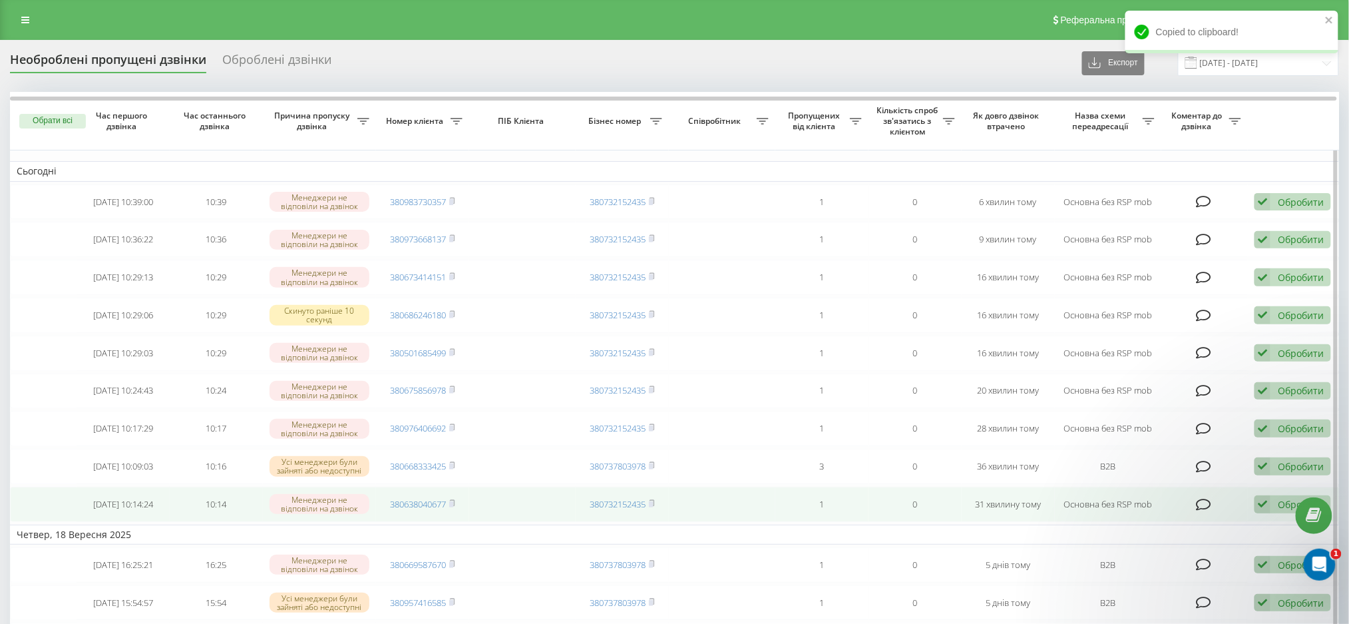
click at [1280, 511] on div "Обробити" at bounding box center [1301, 504] width 46 height 13
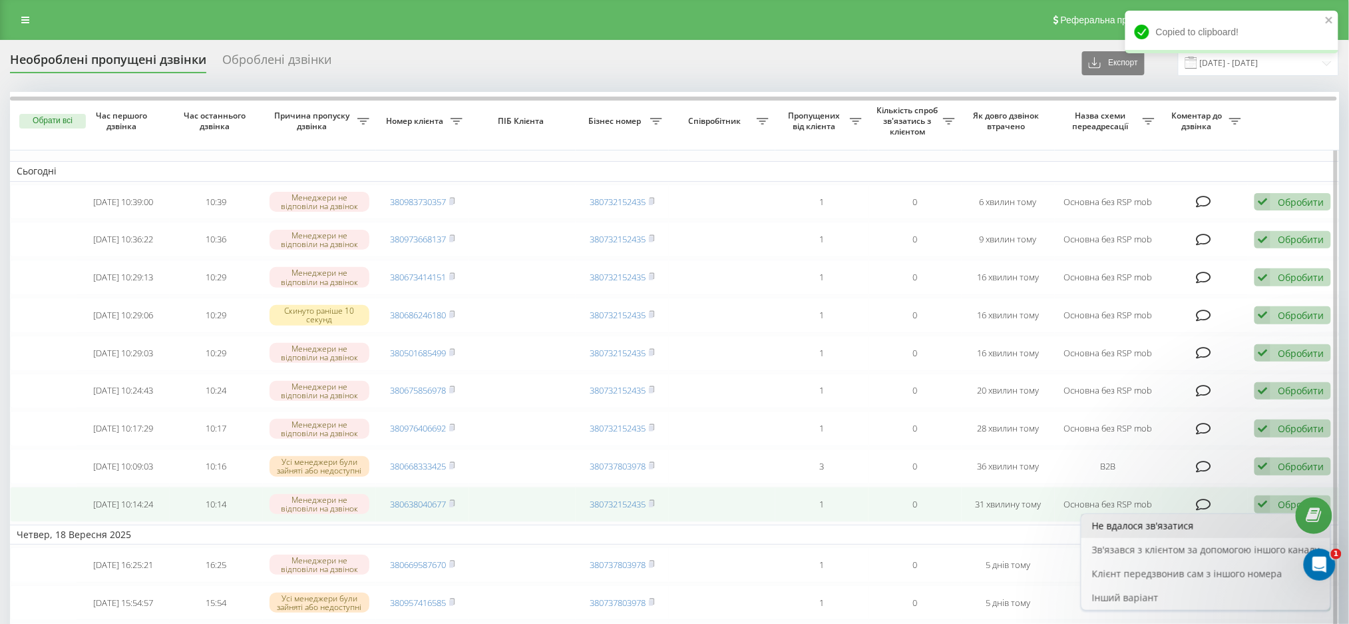
click at [1157, 532] on span "Не вдалося зв'язатися" at bounding box center [1143, 525] width 102 height 13
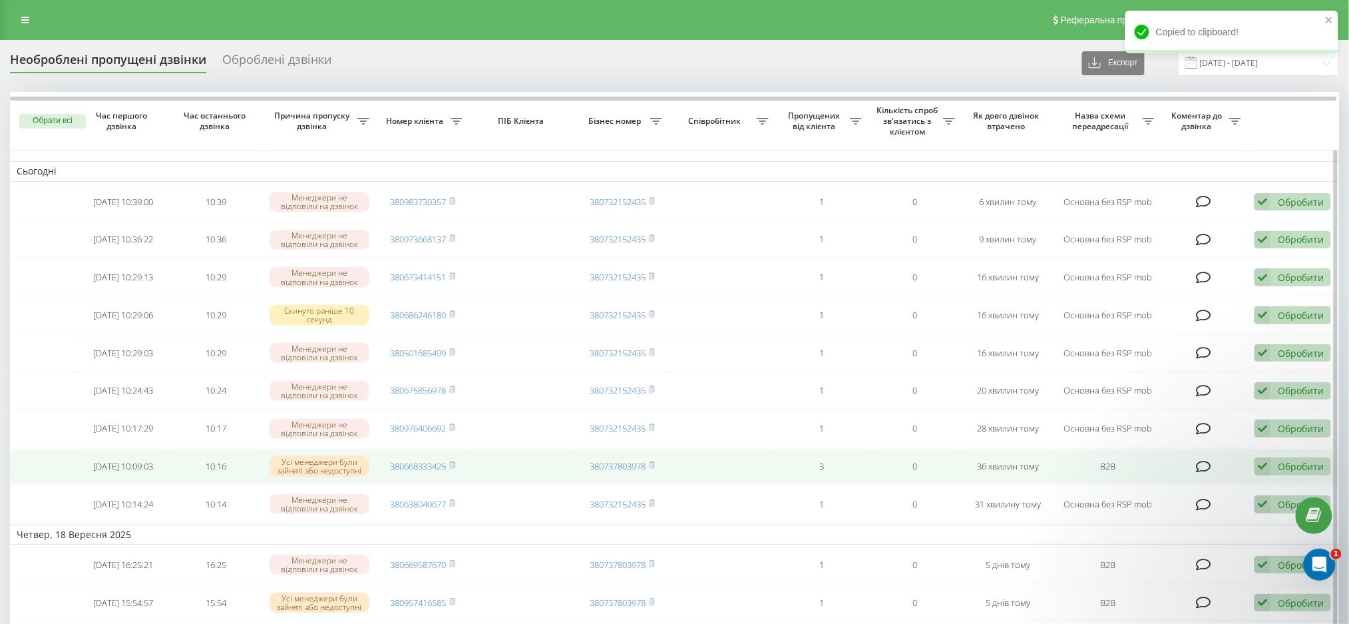
click at [1284, 473] on div "Обробити" at bounding box center [1301, 466] width 46 height 13
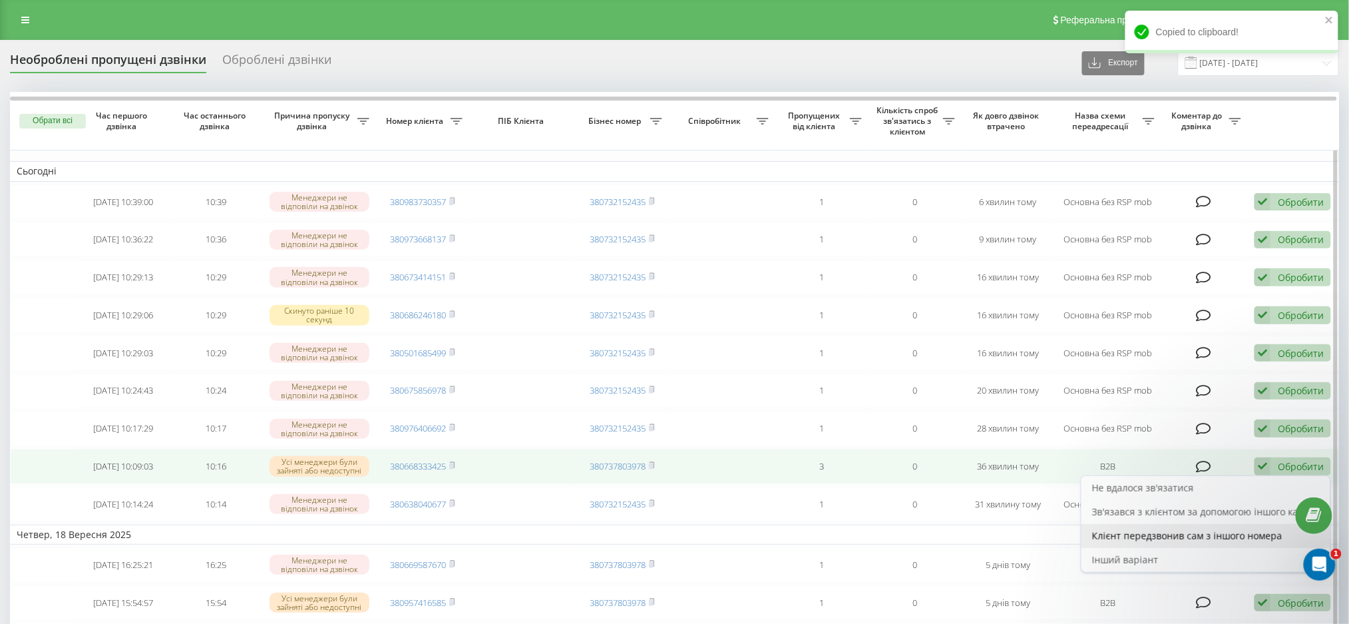
click at [1173, 542] on span "Клієнт передзвонив сам з іншого номера" at bounding box center [1187, 535] width 190 height 13
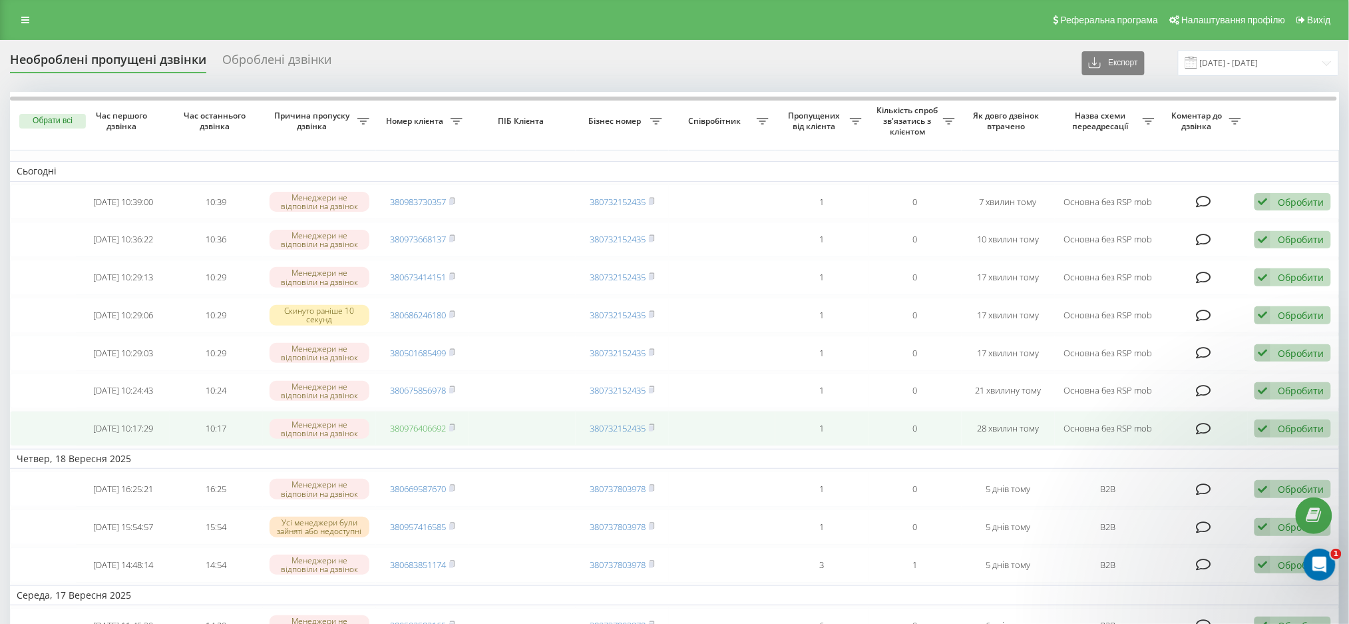
click at [417, 434] on link "380976406692" at bounding box center [418, 428] width 56 height 12
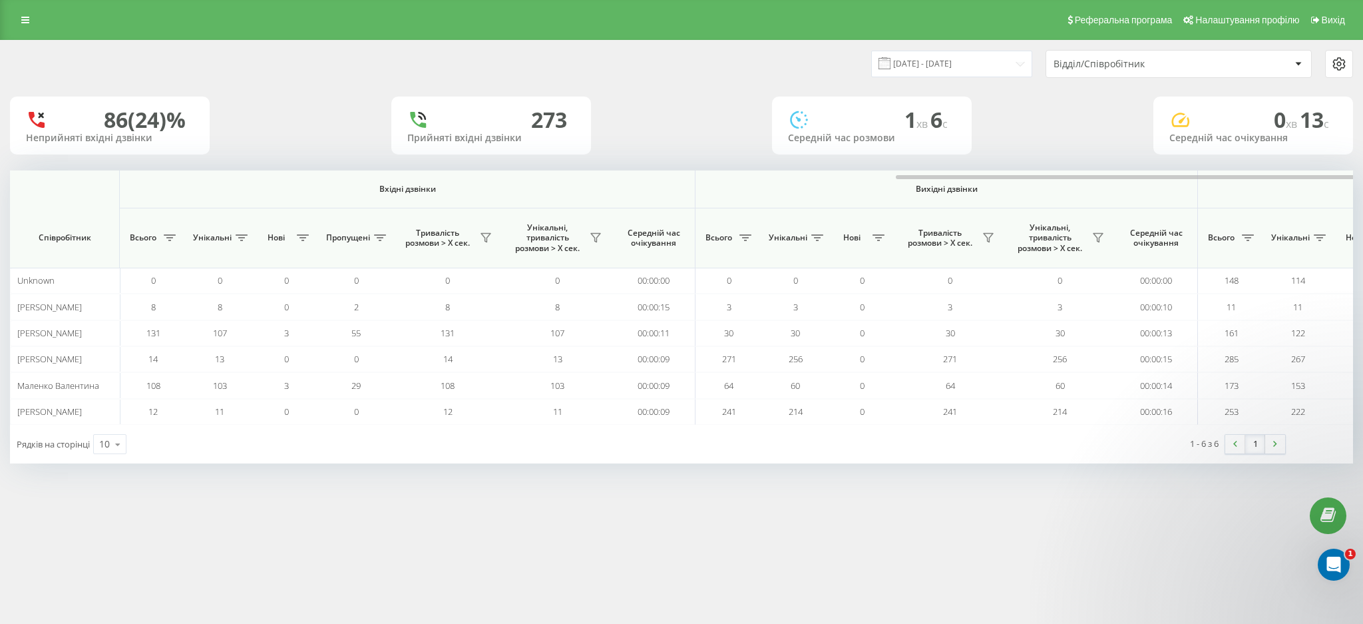
scroll to position [0, 514]
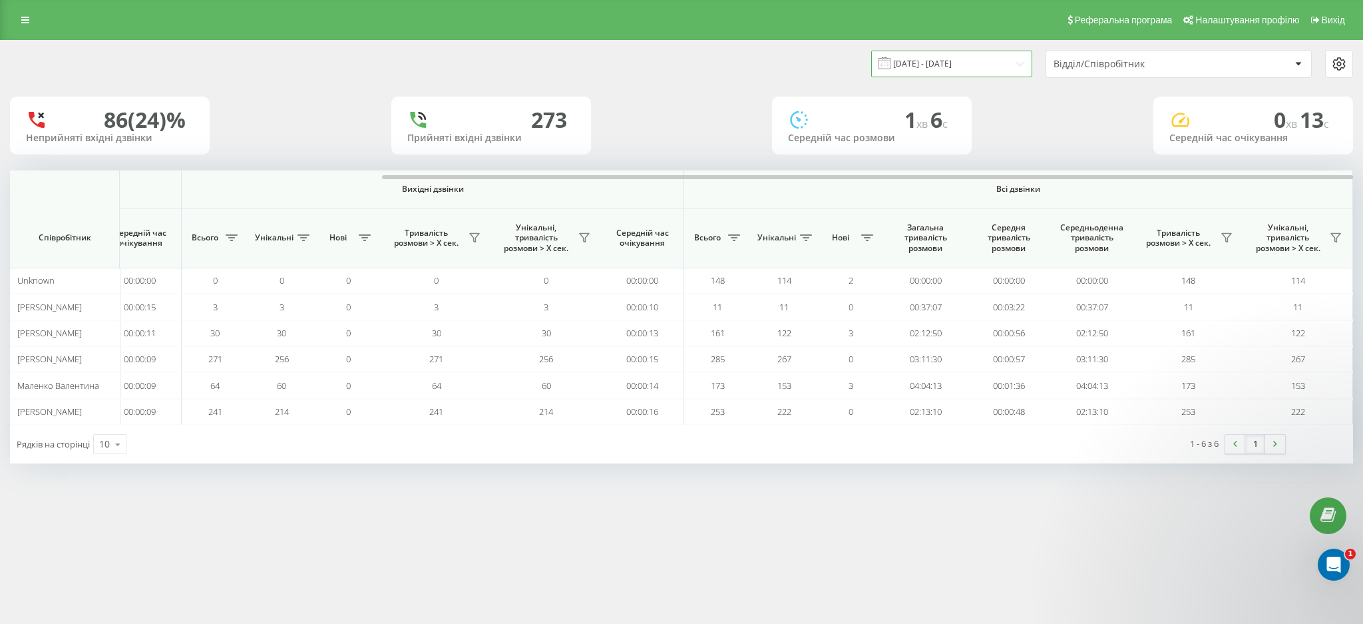
click at [928, 55] on input "[DATE] - [DATE]" at bounding box center [951, 64] width 161 height 26
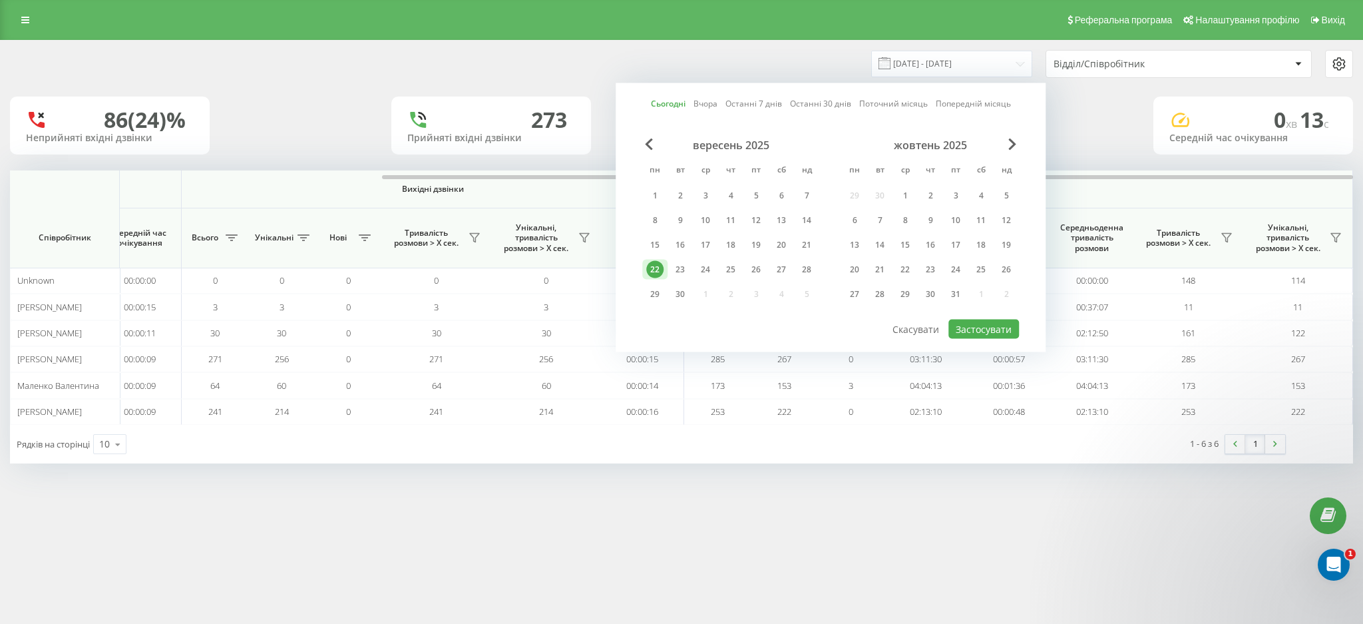
click at [656, 270] on div "22" at bounding box center [654, 269] width 17 height 17
click at [678, 267] on div "23" at bounding box center [680, 269] width 17 height 17
click at [994, 326] on button "Застосувати" at bounding box center [984, 329] width 71 height 19
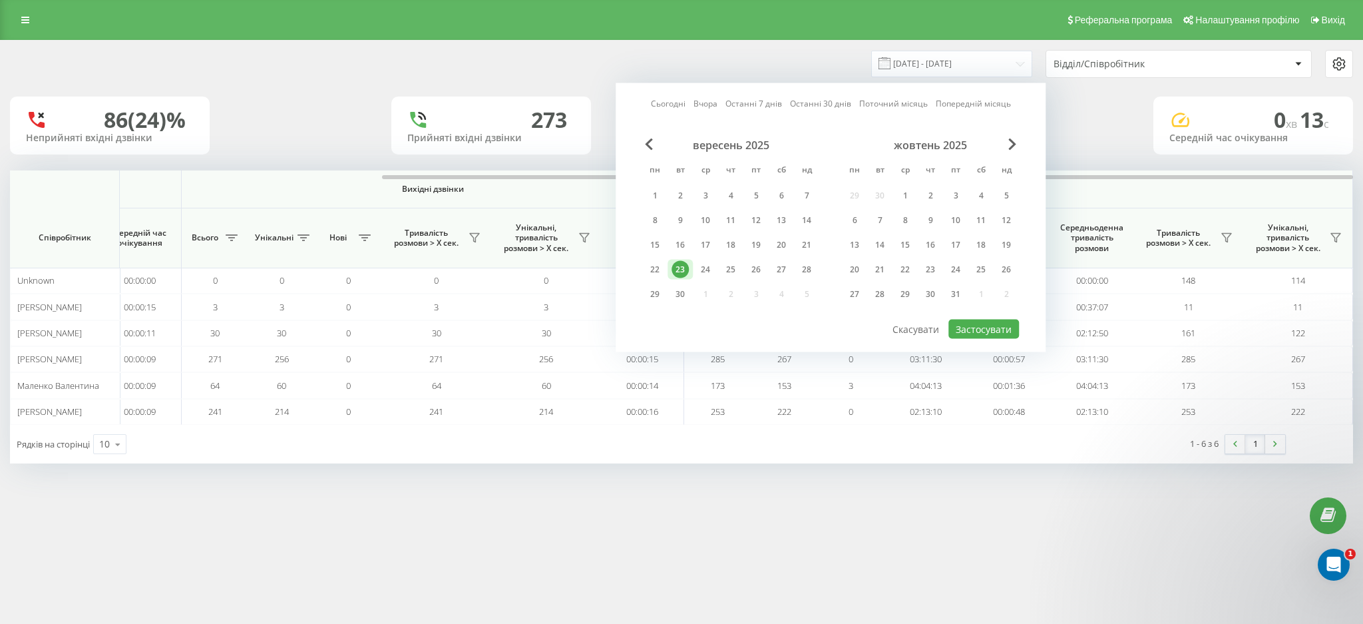
type input "23.09.2025 - 23.09.2025"
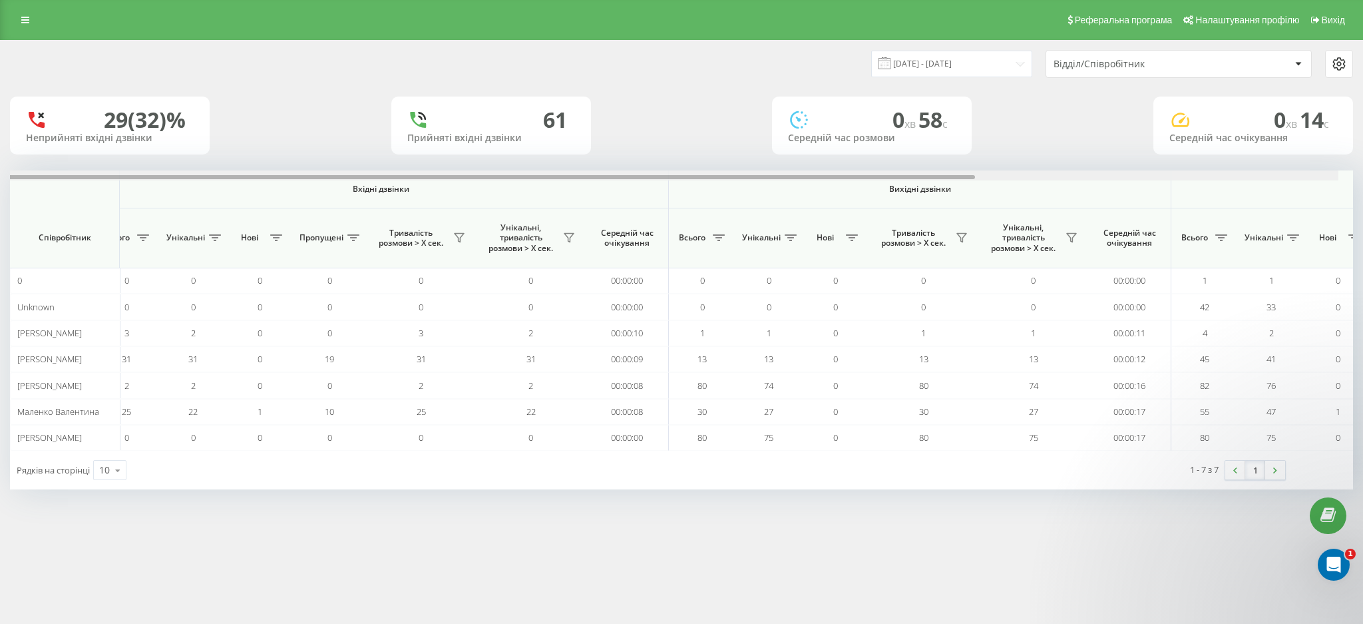
scroll to position [0, 514]
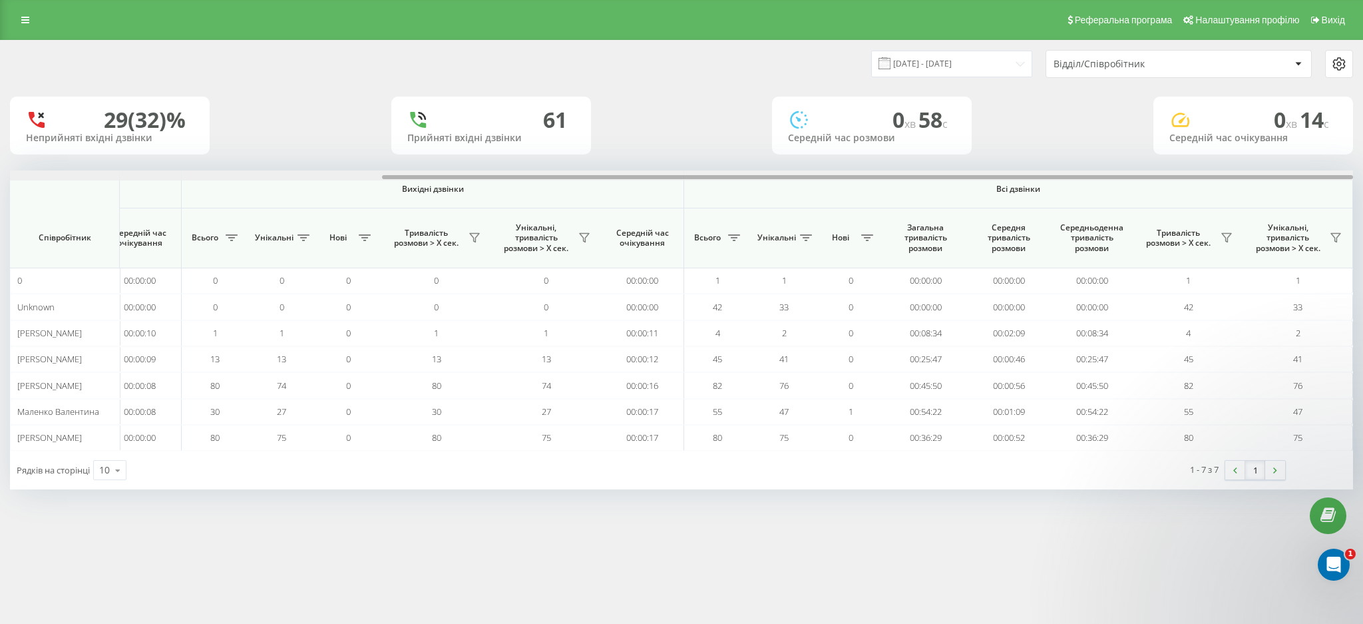
drag, startPoint x: 805, startPoint y: 175, endPoint x: 1259, endPoint y: 180, distance: 454.0
click at [1259, 180] on div at bounding box center [681, 175] width 1343 height 10
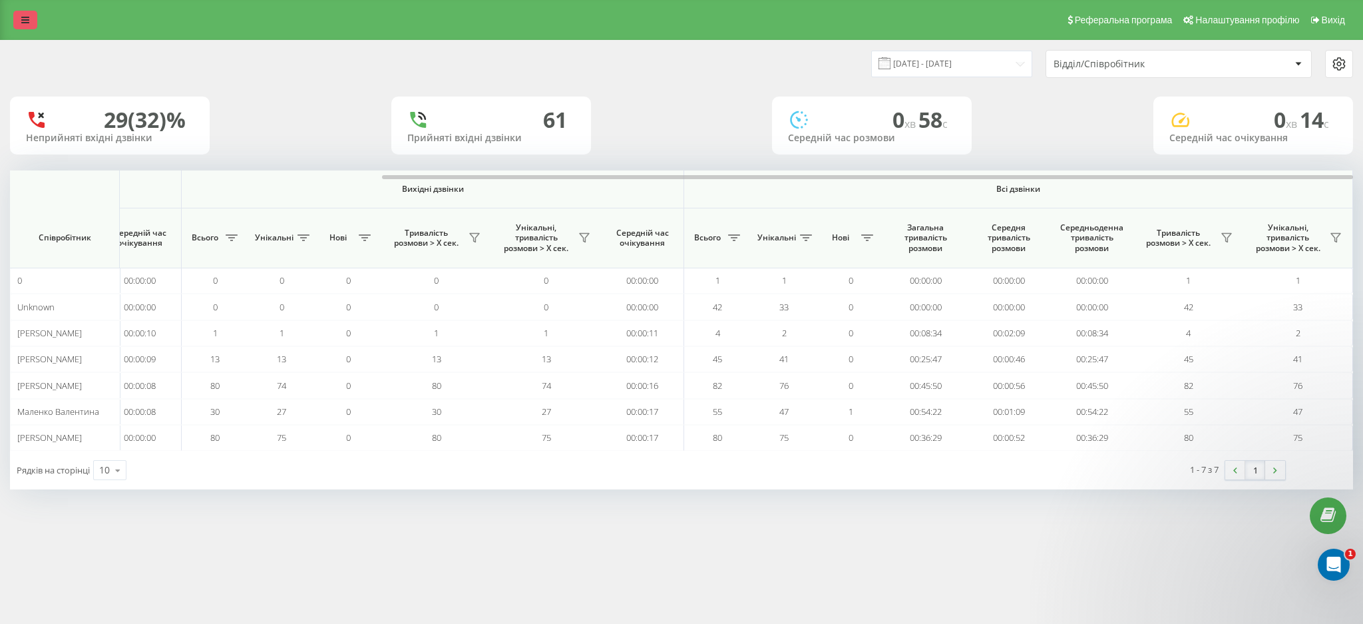
click at [26, 15] on link at bounding box center [25, 20] width 24 height 19
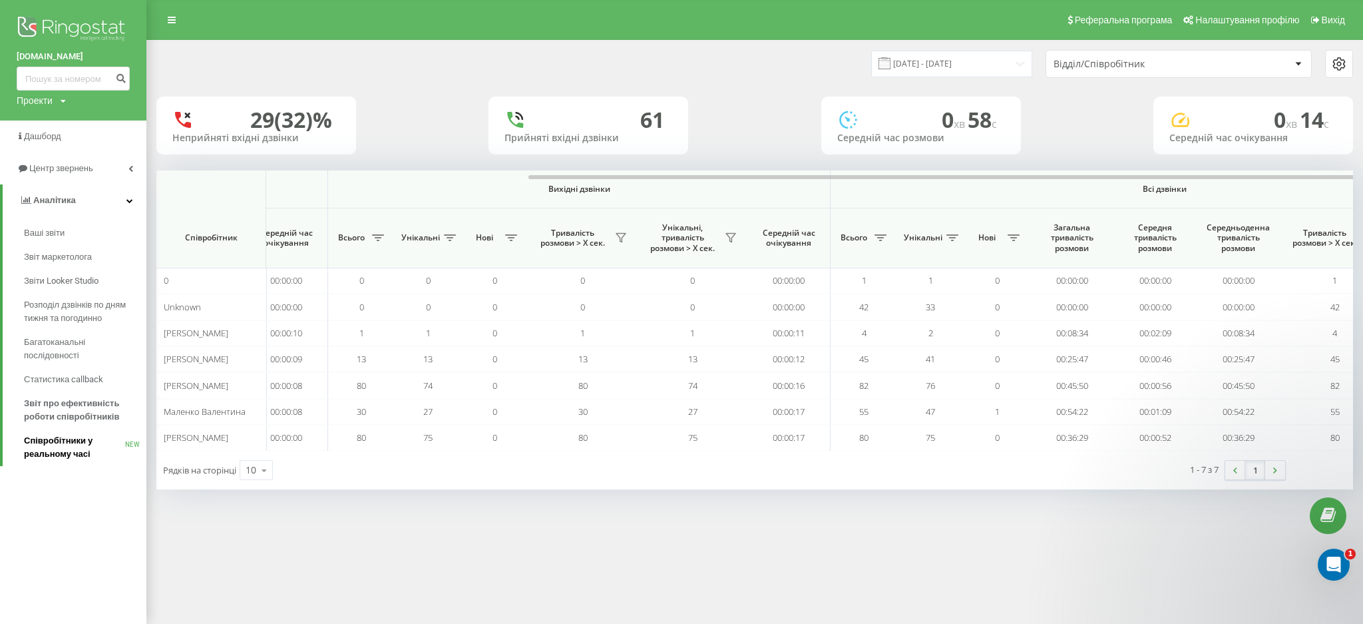
click at [79, 442] on span "Співробітники у реальному часі" at bounding box center [74, 447] width 101 height 27
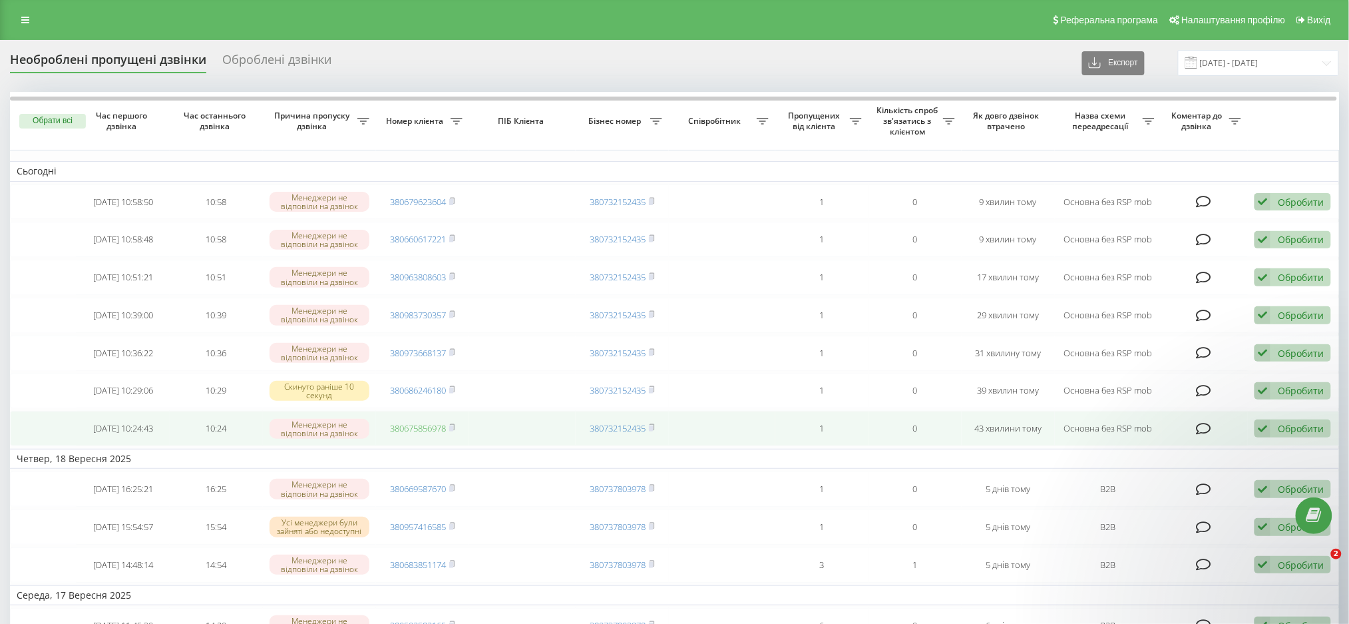
click at [429, 434] on link "380675856978" at bounding box center [418, 428] width 56 height 12
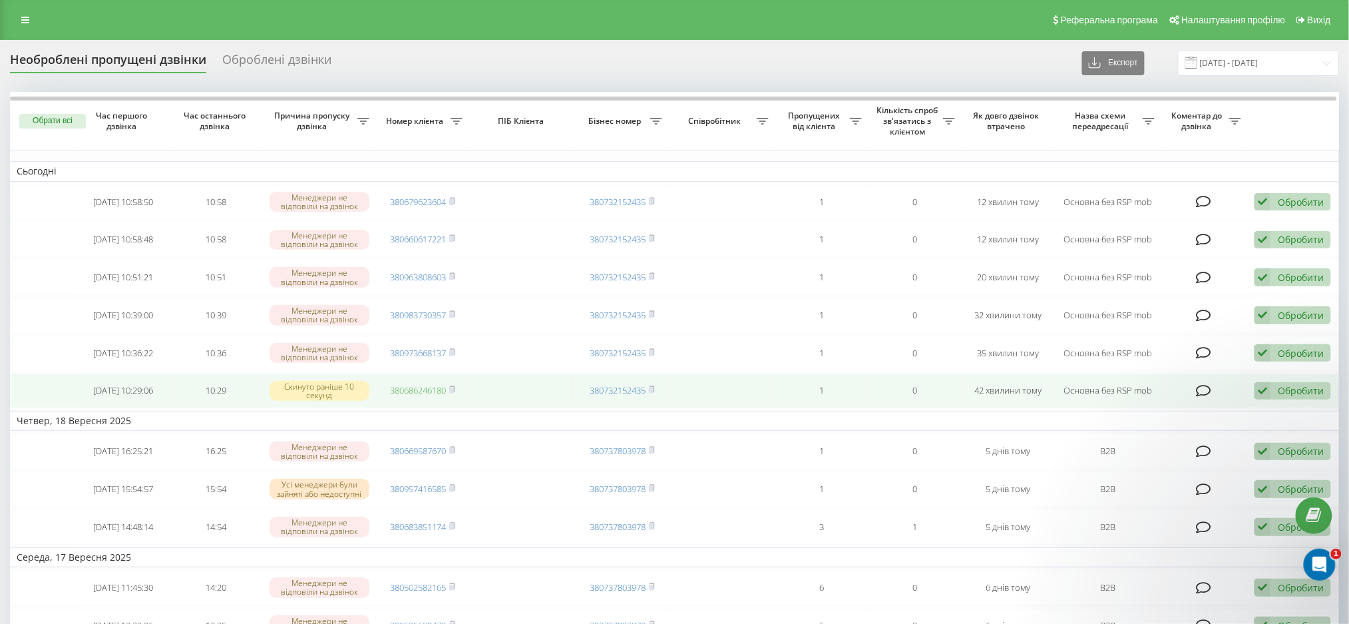
click at [405, 396] on link "380686246180" at bounding box center [418, 390] width 56 height 12
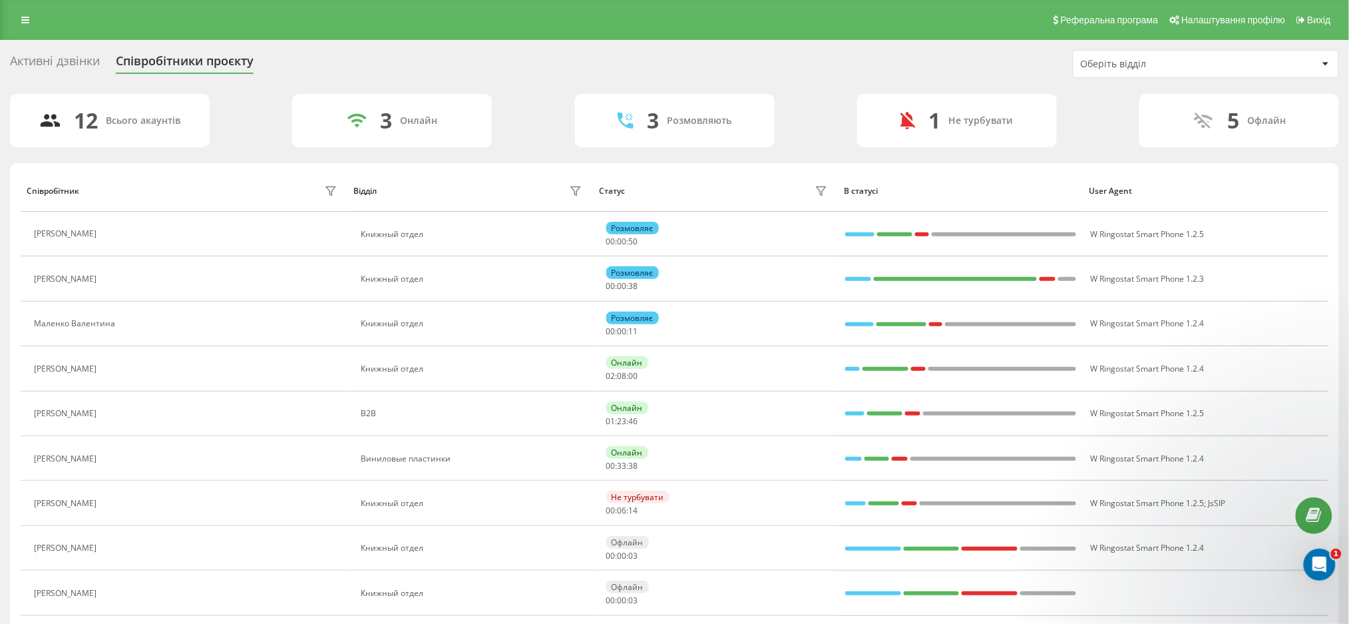
click at [48, 58] on div "Активні дзвінки" at bounding box center [55, 64] width 90 height 21
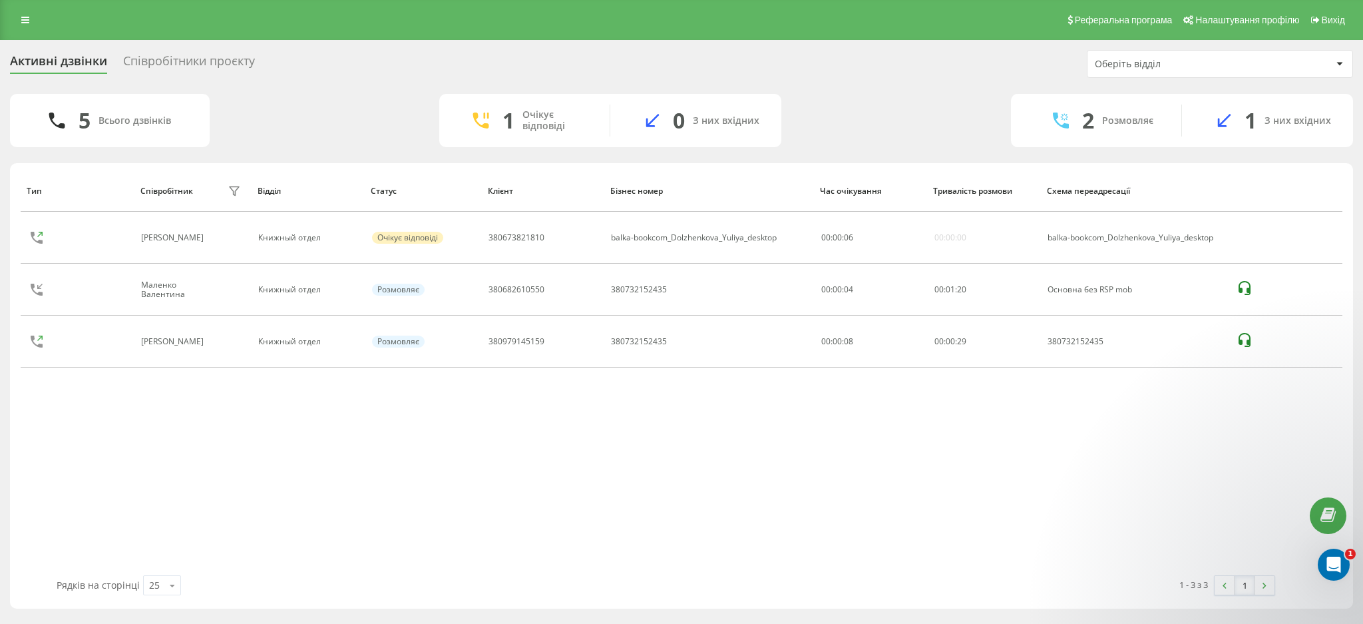
click at [25, 7] on div "Реферальна програма Налаштування профілю Вихід" at bounding box center [681, 20] width 1363 height 40
click at [25, 22] on icon at bounding box center [25, 19] width 8 height 9
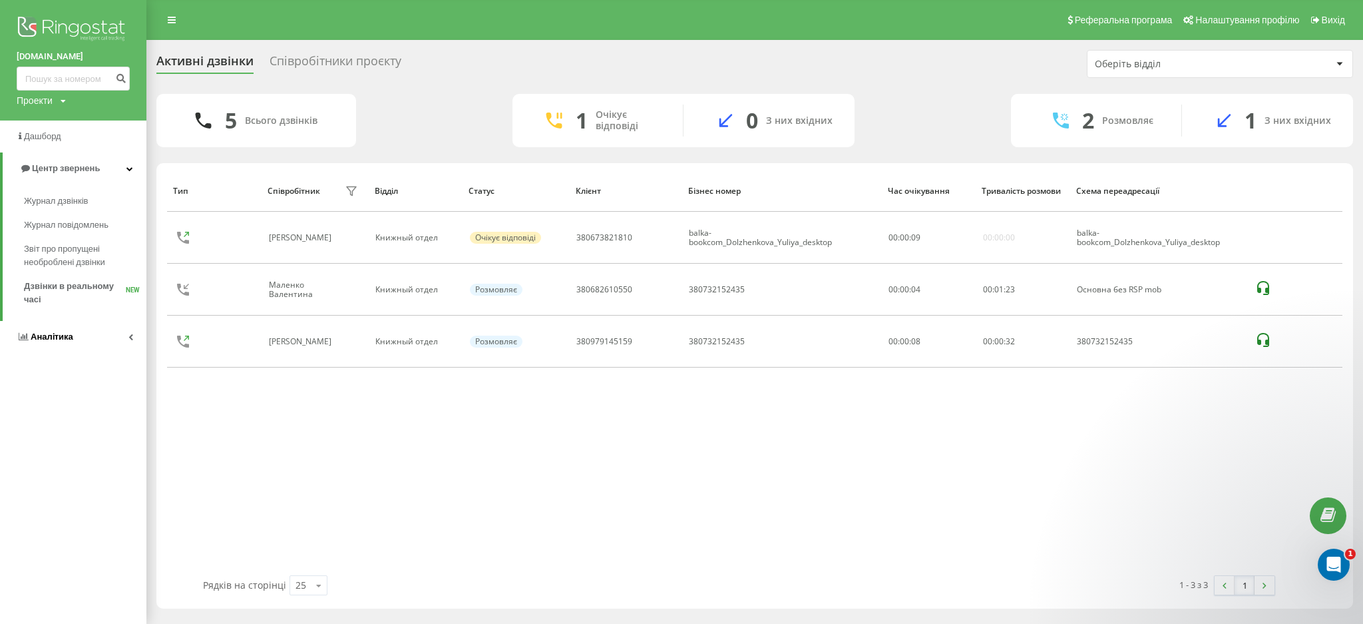
click at [58, 330] on link "Аналiтика" at bounding box center [73, 337] width 146 height 32
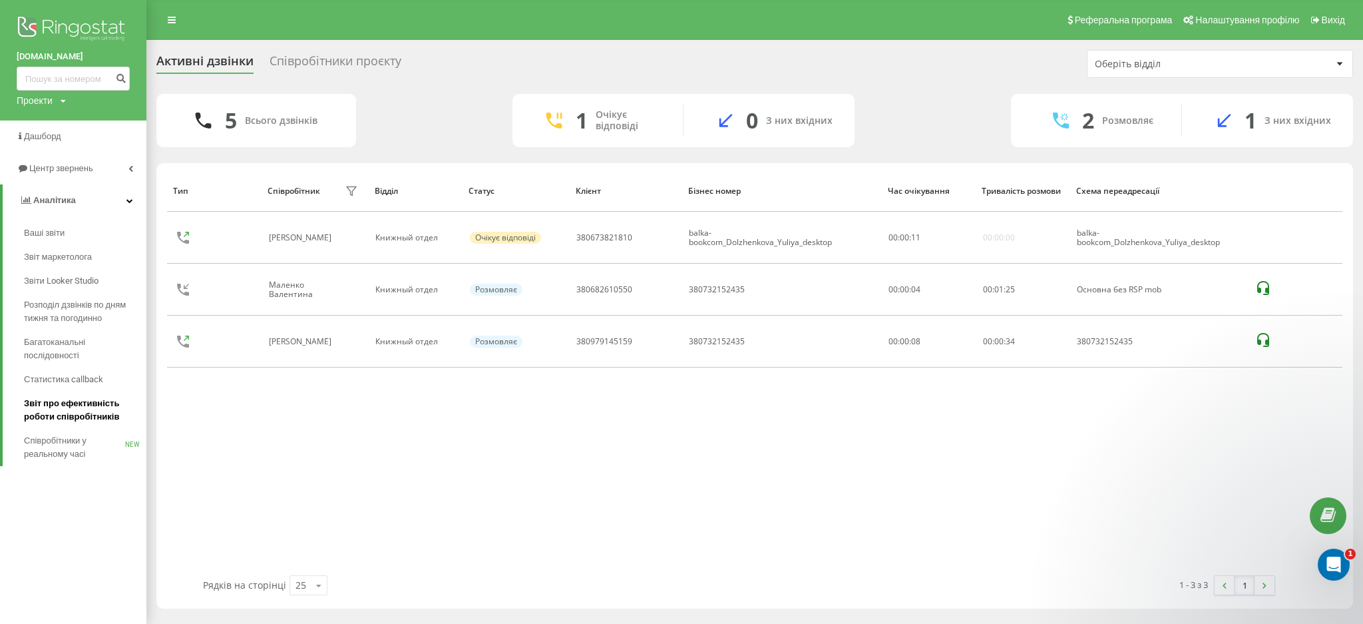
click at [61, 421] on span "Звіт про ефективність роботи співробітників" at bounding box center [82, 410] width 116 height 27
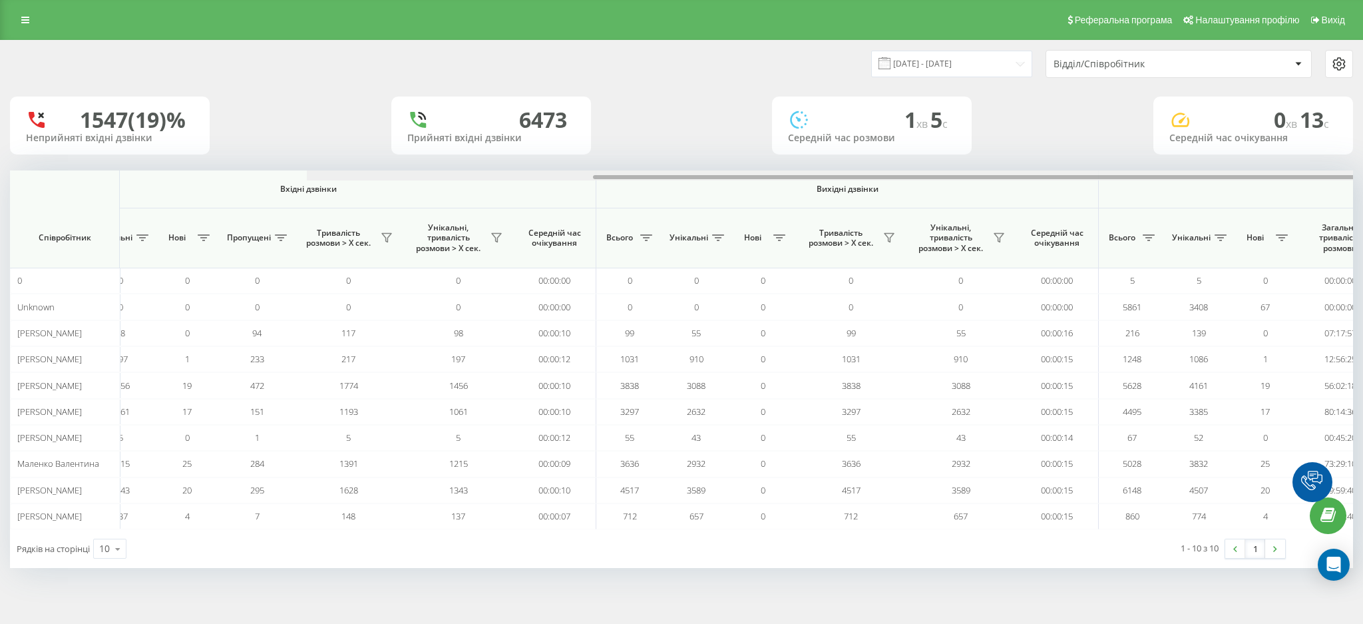
scroll to position [0, 514]
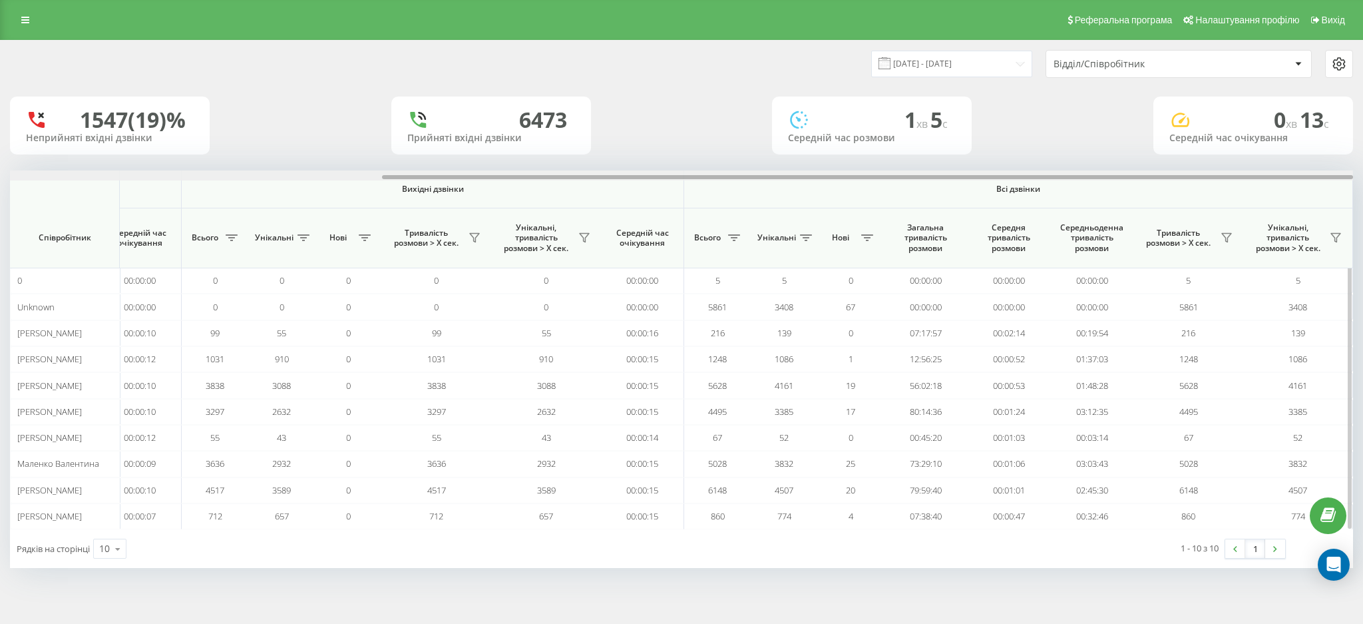
drag, startPoint x: 689, startPoint y: 176, endPoint x: 1250, endPoint y: 180, distance: 561.2
click at [1250, 180] on div at bounding box center [681, 175] width 1343 height 10
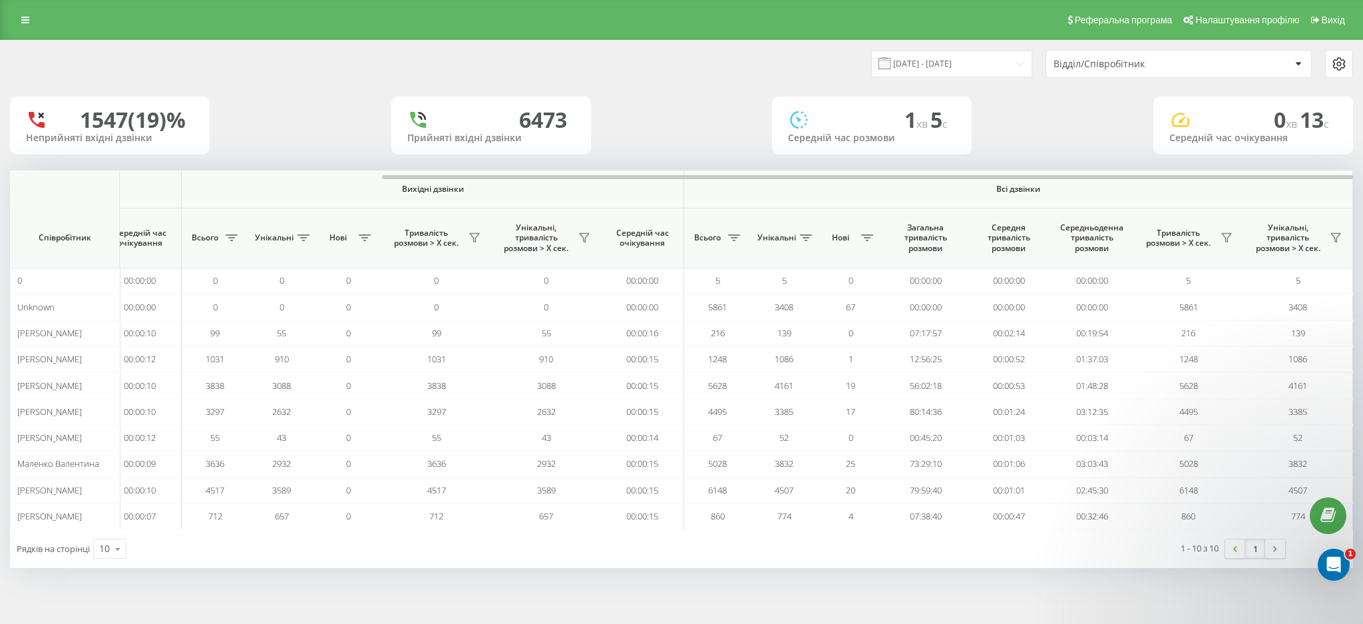
scroll to position [0, 0]
click at [954, 53] on input "[DATE] - [DATE]" at bounding box center [951, 64] width 161 height 26
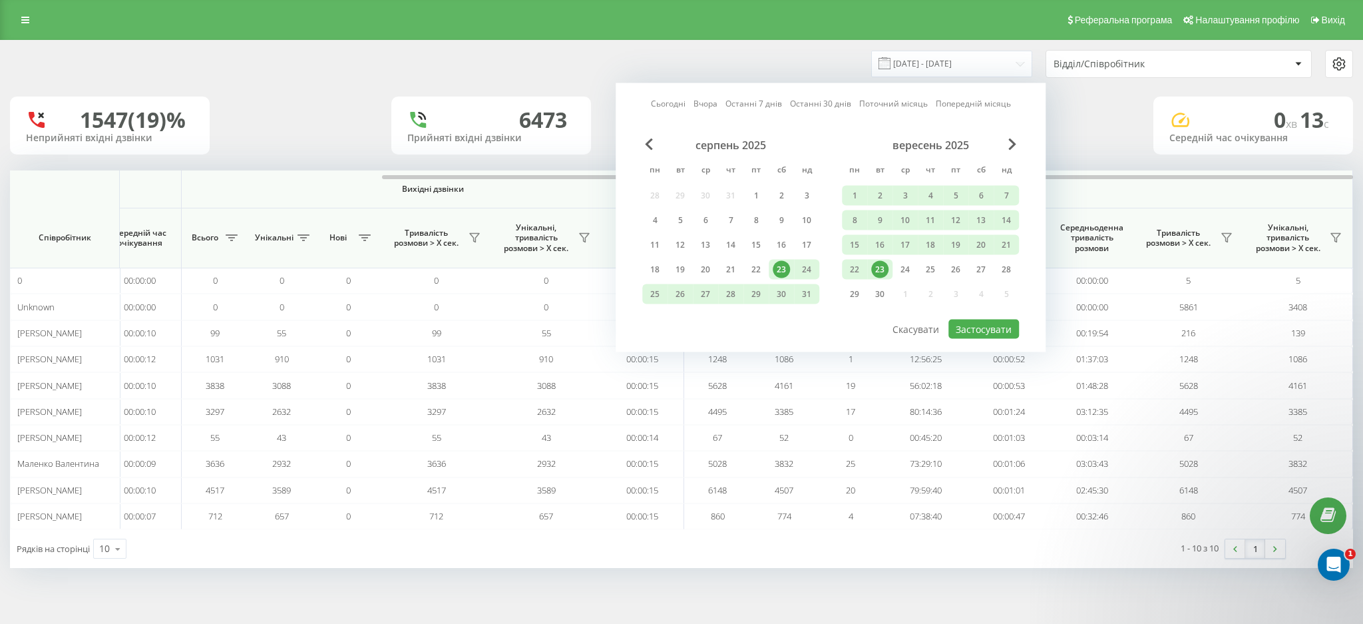
click at [875, 261] on div "23" at bounding box center [879, 269] width 17 height 17
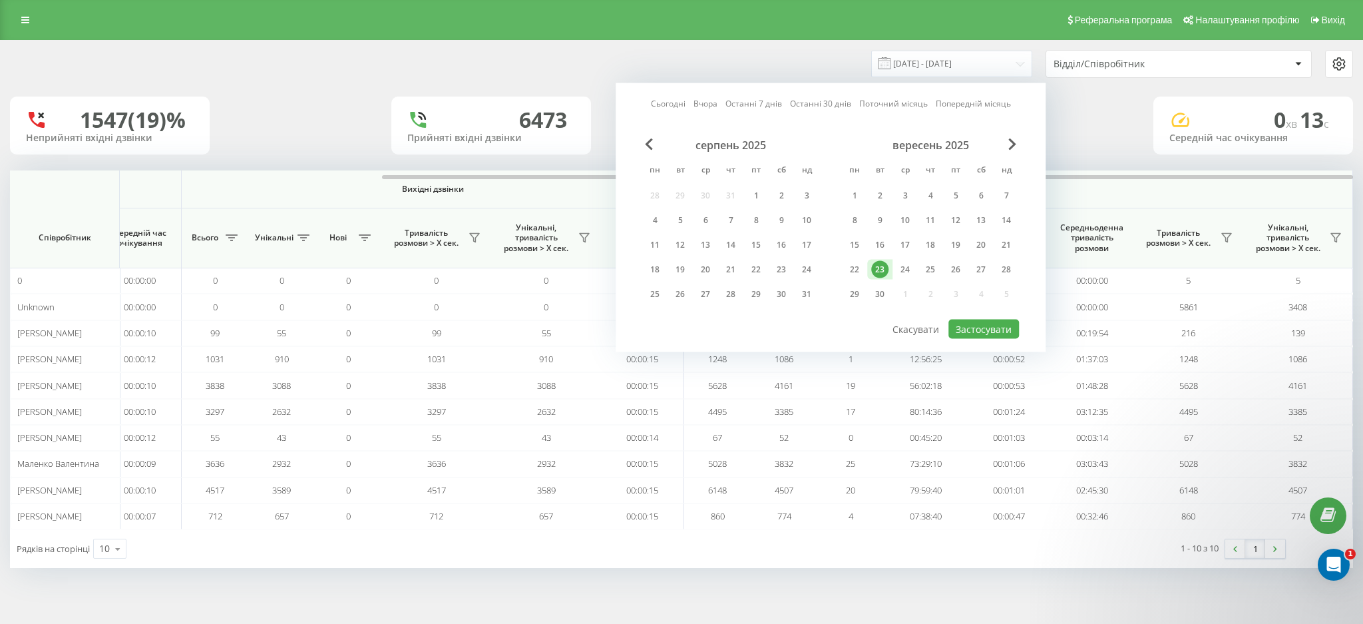
click at [875, 261] on div "23" at bounding box center [879, 269] width 17 height 17
click at [987, 333] on button "Застосувати" at bounding box center [984, 329] width 71 height 19
type input "23.09.2025 - 23.09.2025"
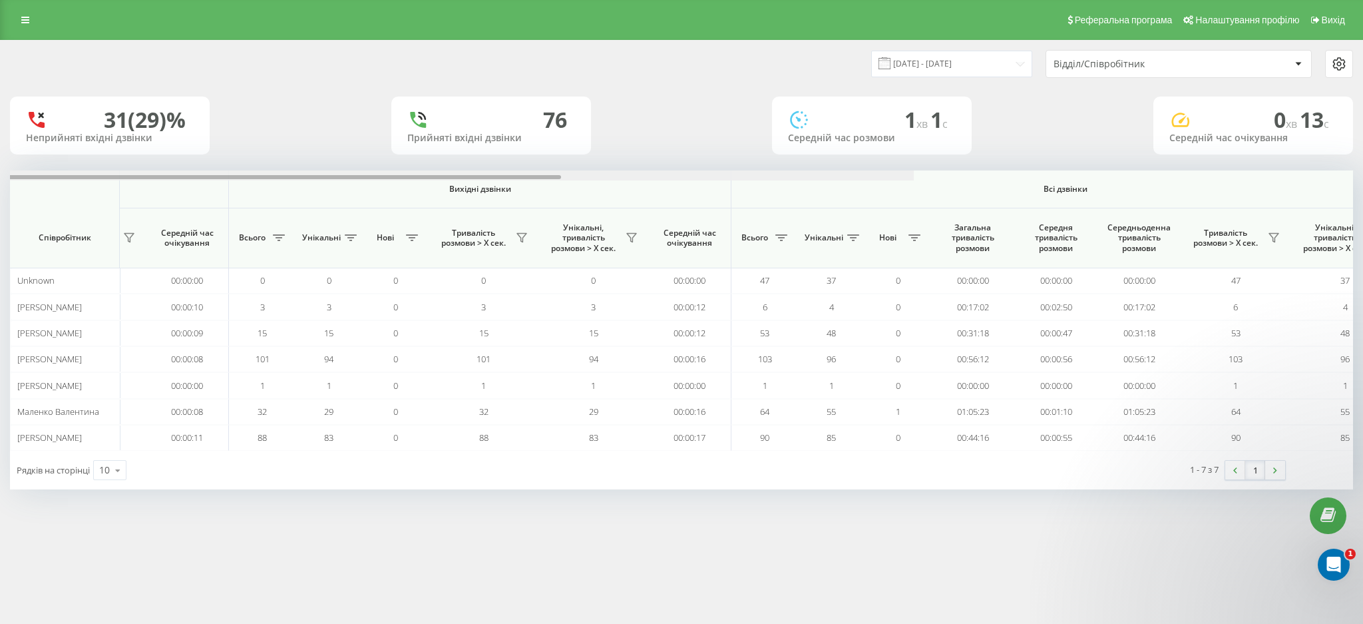
scroll to position [0, 514]
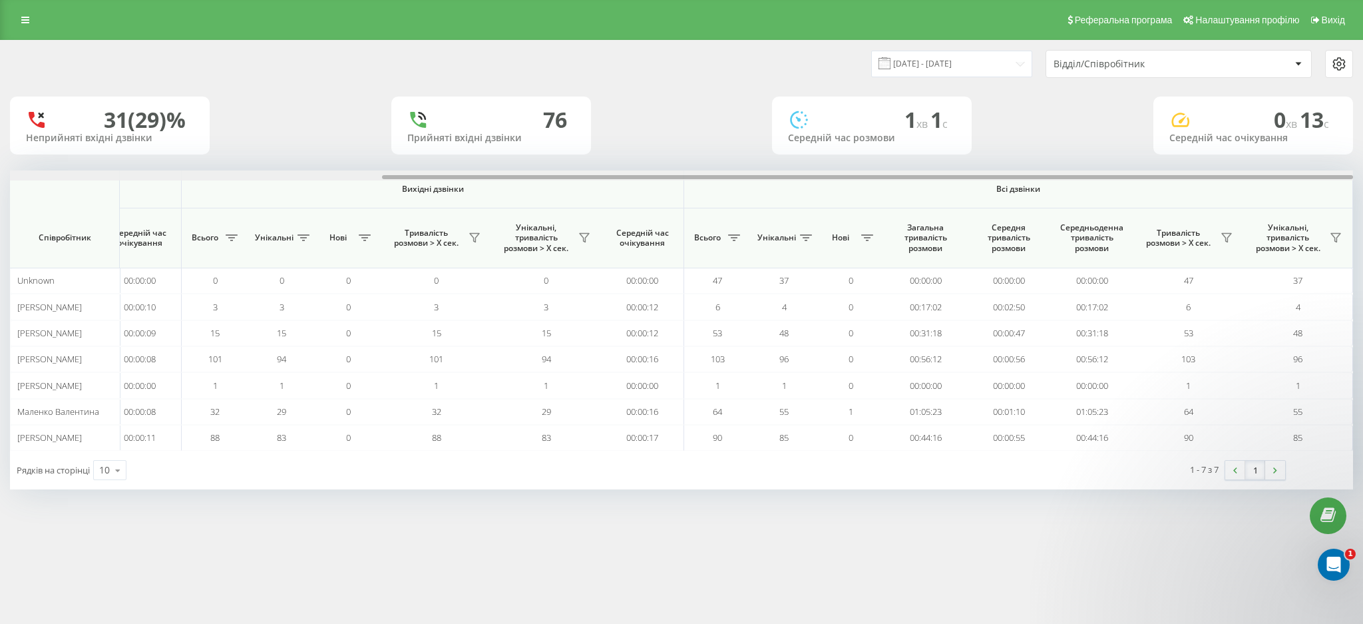
click at [1265, 189] on span "Всі дзвінки" at bounding box center [1019, 189] width 590 height 11
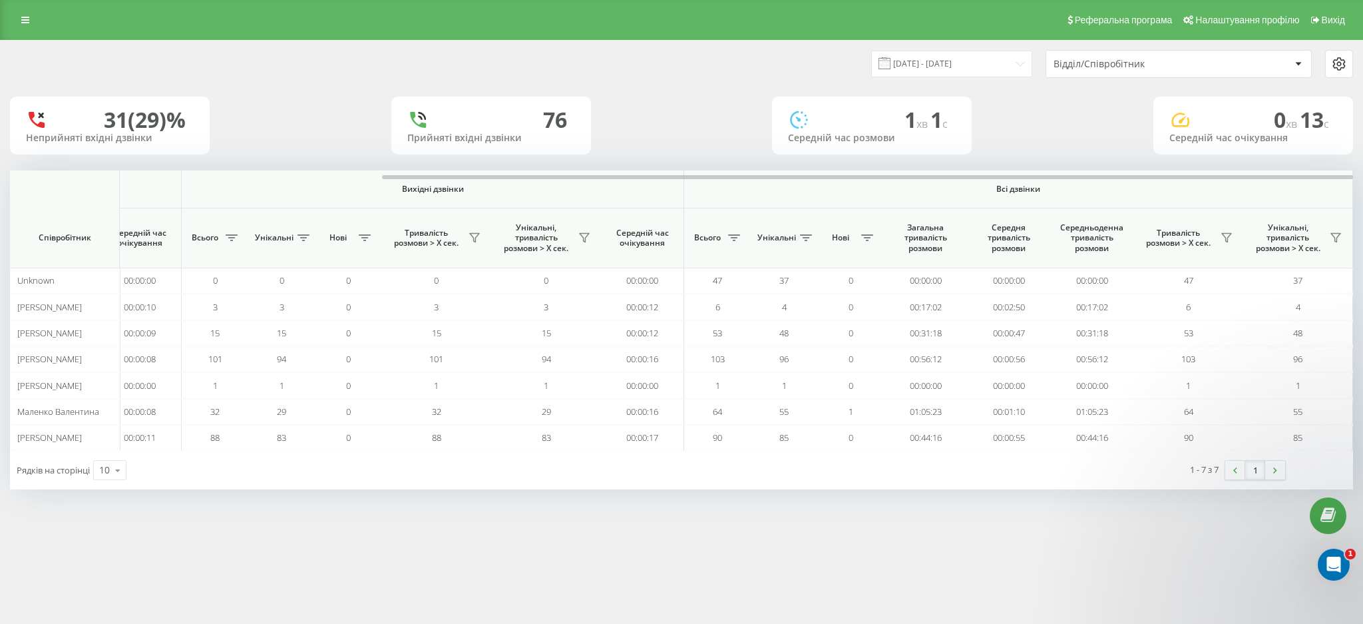
click at [1362, 186] on div "23.09.2025 - 23.09.2025 Відділ/Співробітник 31 (29)% Неприйняті вхідні дзвінки …" at bounding box center [681, 278] width 1363 height 476
click at [17, 14] on link at bounding box center [25, 20] width 24 height 19
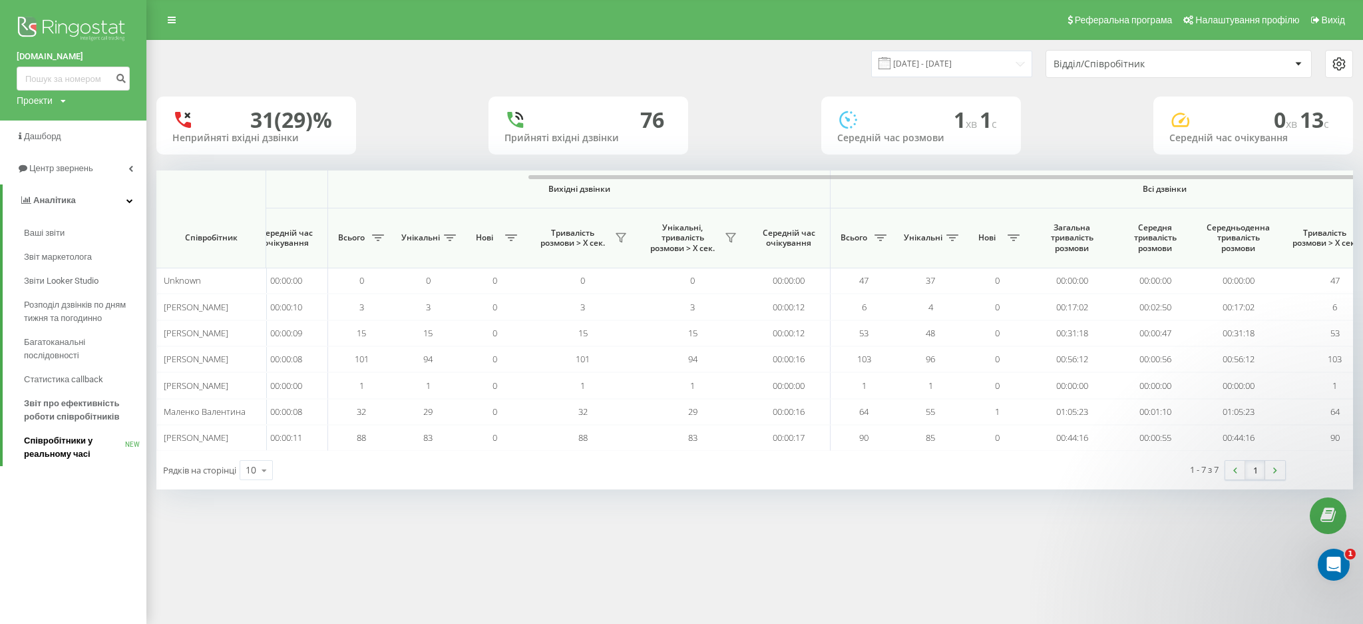
click at [70, 453] on span "Співробітники у реальному часі" at bounding box center [74, 447] width 101 height 27
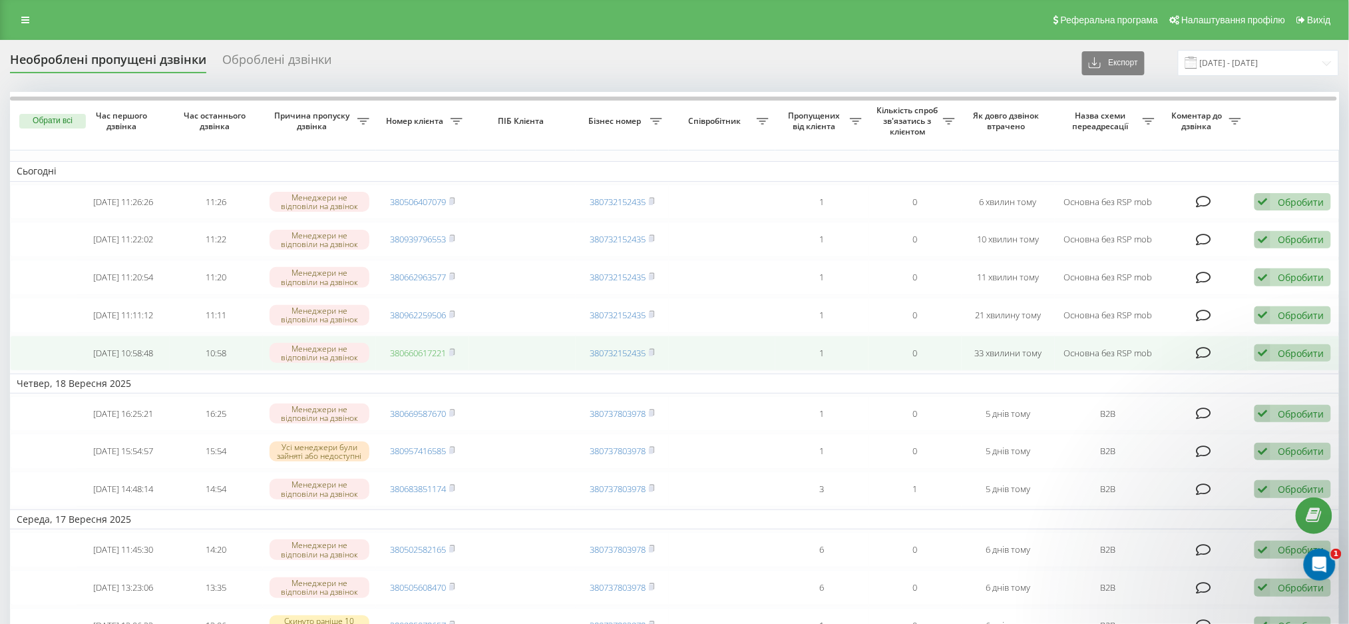
click at [419, 359] on link "380660617221" at bounding box center [418, 353] width 56 height 12
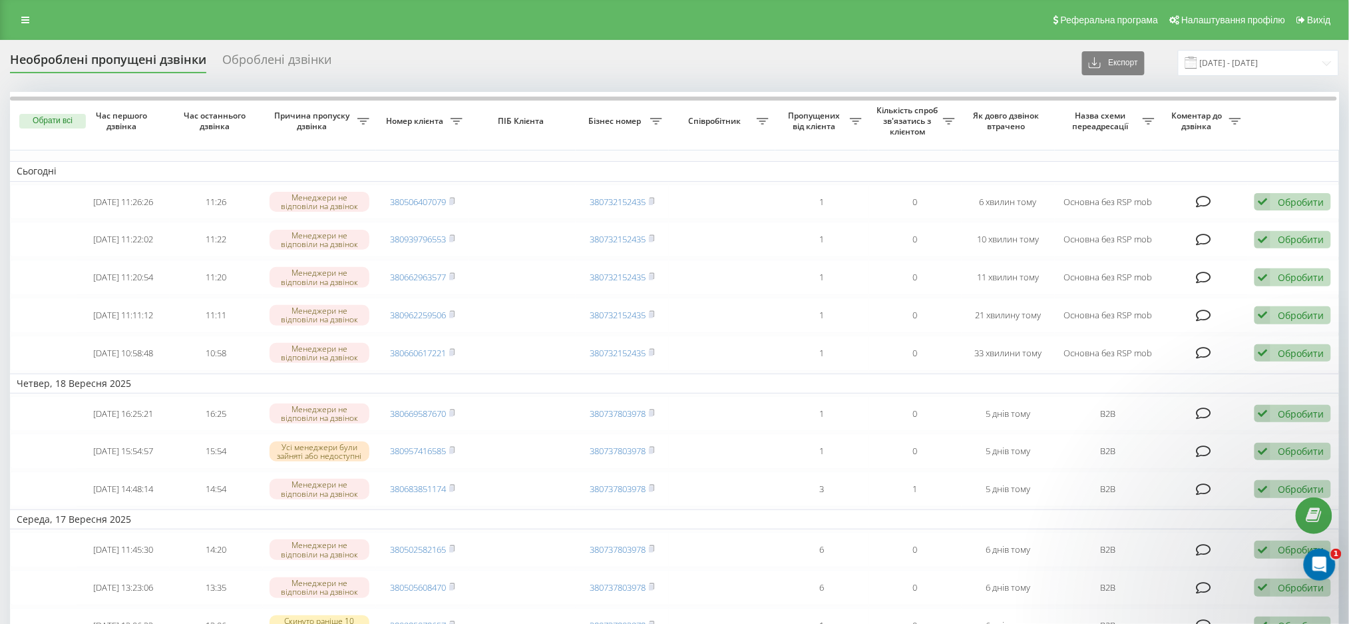
drag, startPoint x: 1283, startPoint y: 126, endPoint x: 1272, endPoint y: 130, distance: 11.4
click at [1283, 126] on th at bounding box center [1294, 121] width 93 height 59
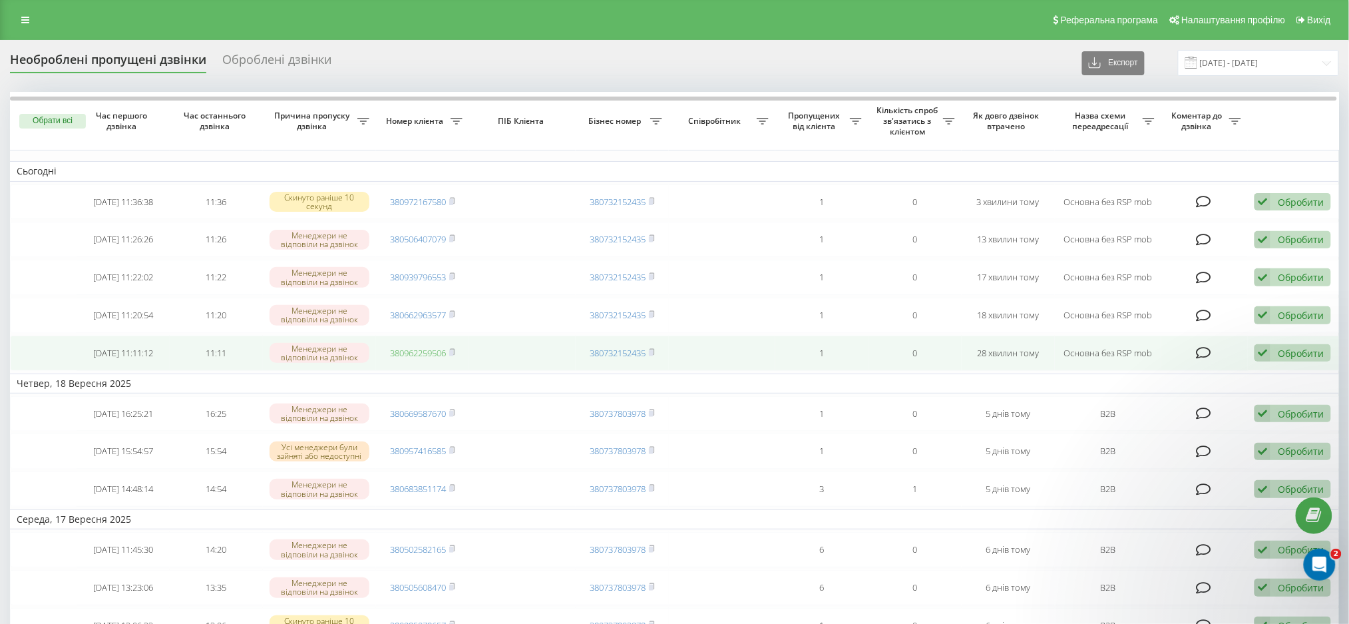
click at [418, 359] on link "380962259506" at bounding box center [418, 353] width 56 height 12
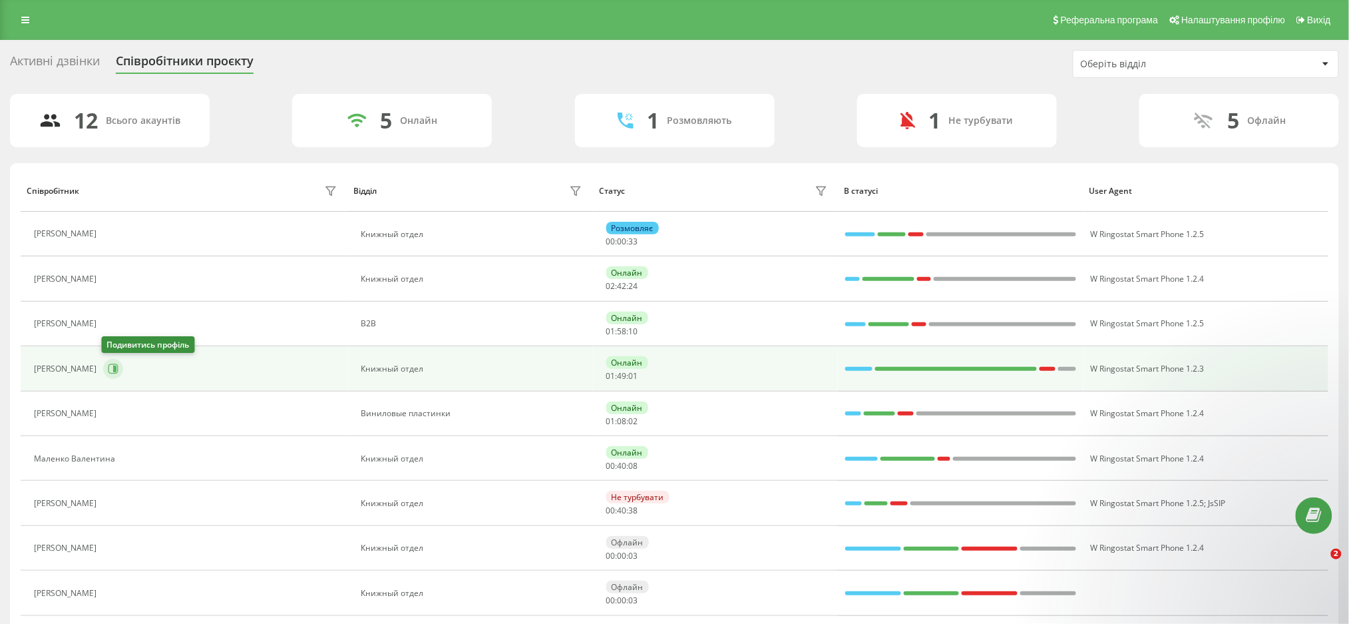
click at [114, 367] on icon at bounding box center [114, 368] width 3 height 7
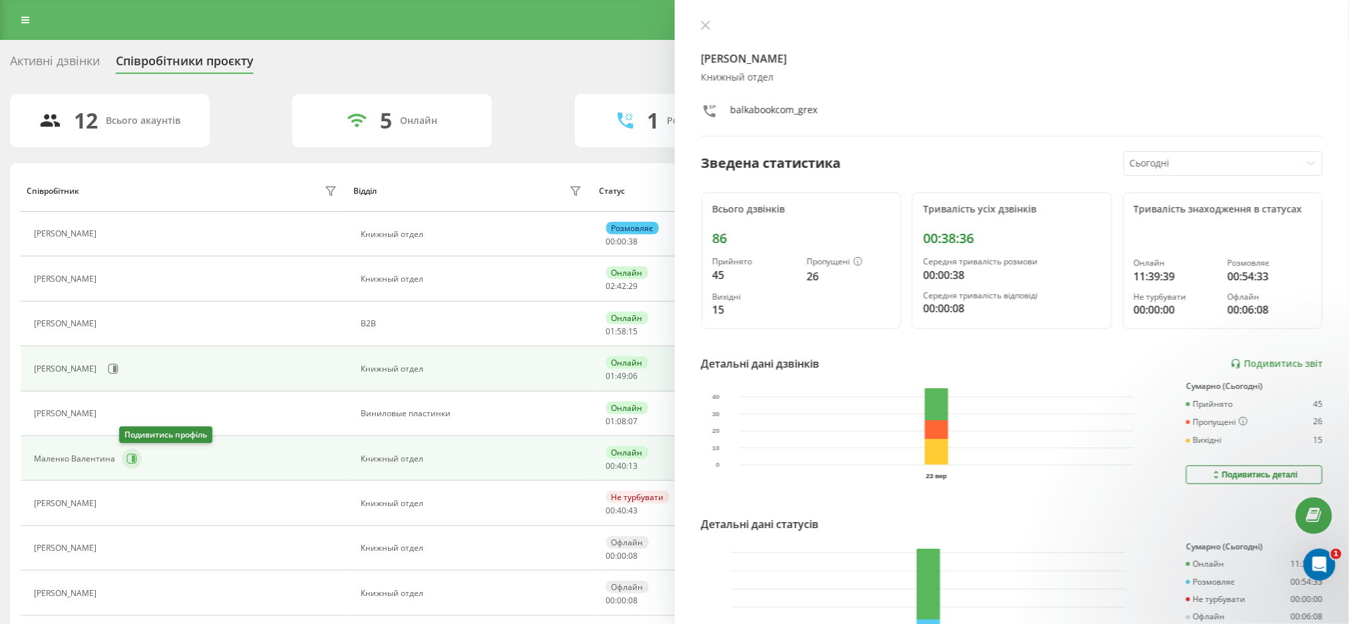
click at [128, 461] on icon at bounding box center [131, 458] width 11 height 11
